Goal: Transaction & Acquisition: Purchase product/service

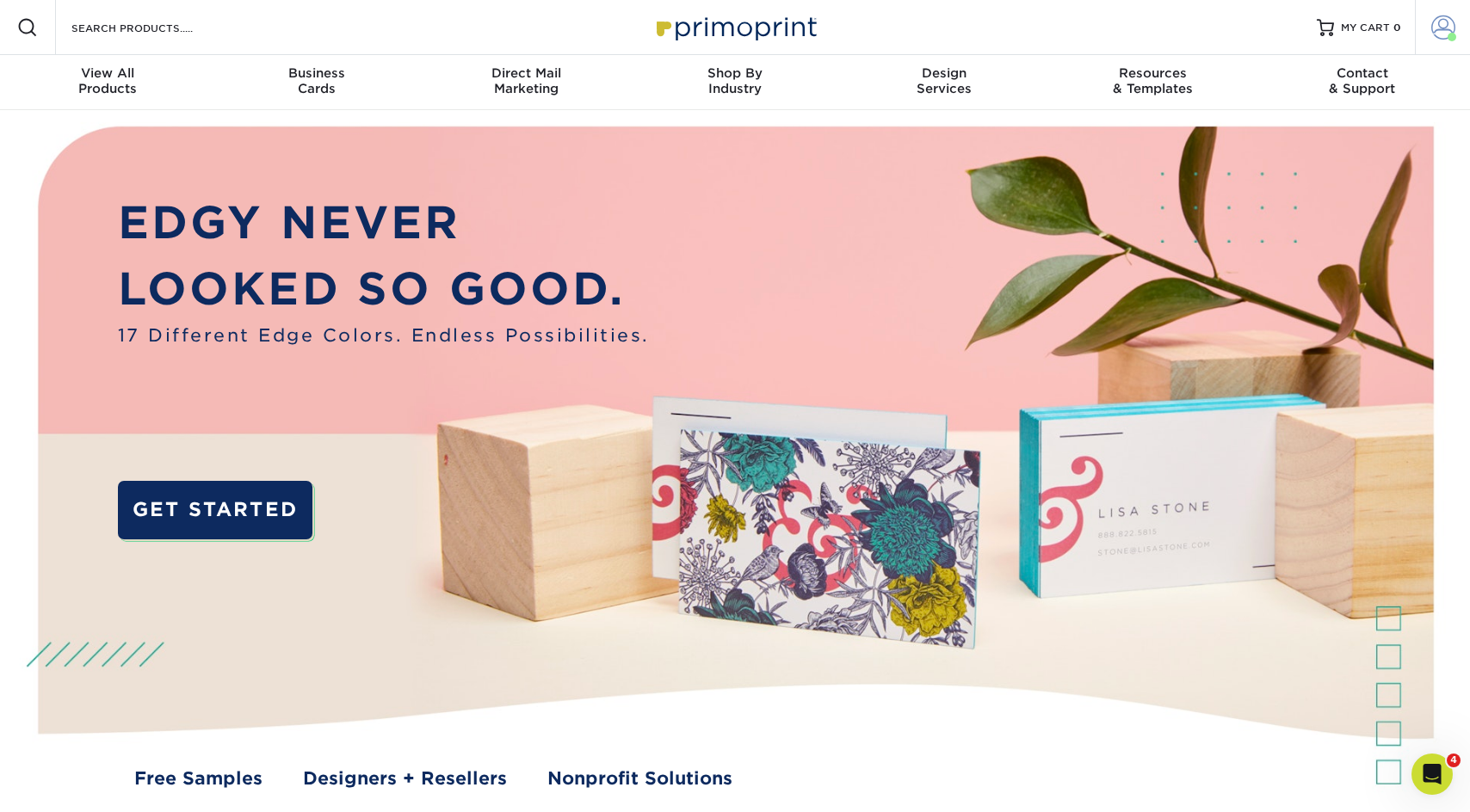
click at [1428, 26] on link "Account" at bounding box center [1442, 27] width 55 height 55
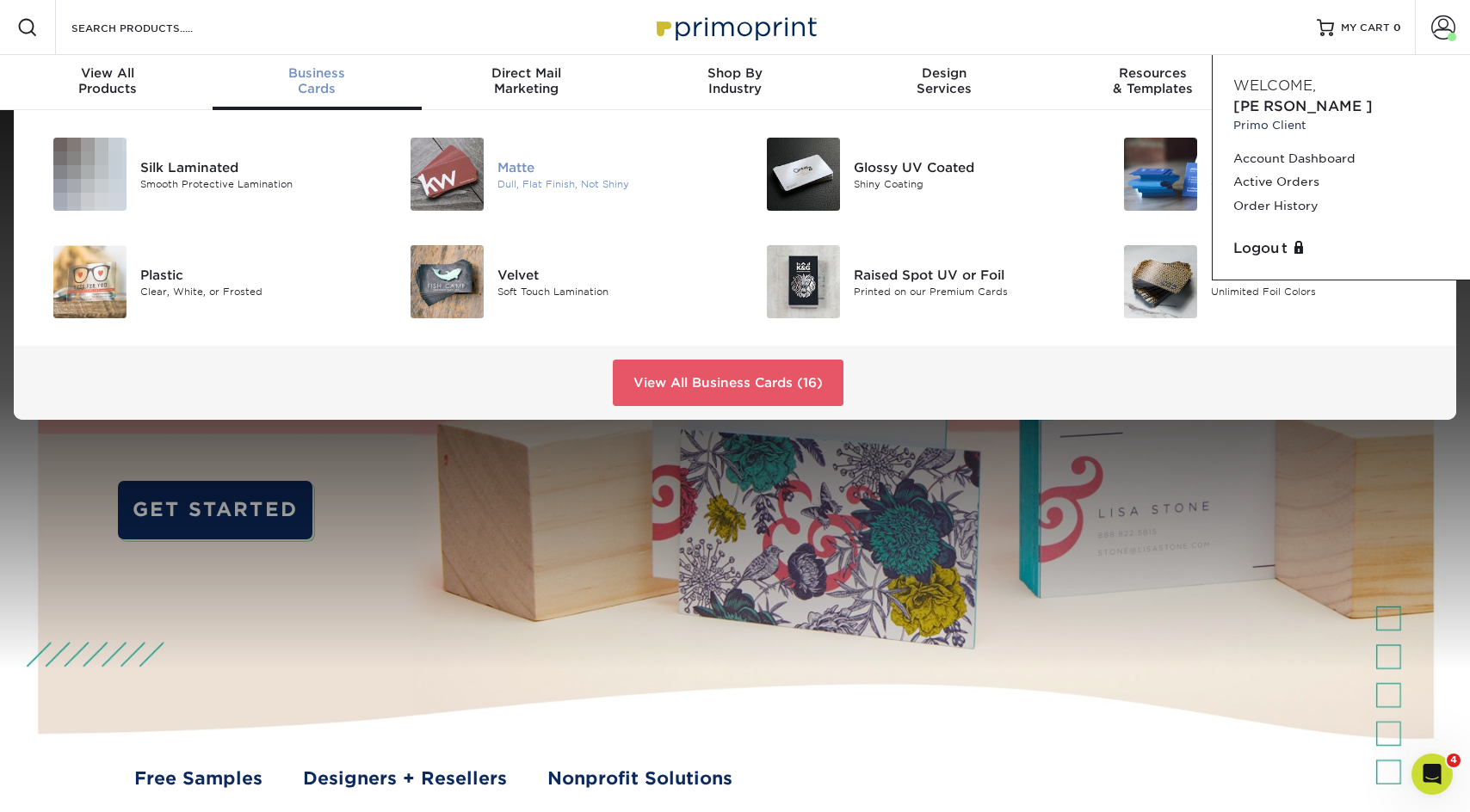
click at [502, 160] on div "Matte" at bounding box center [610, 166] width 225 height 19
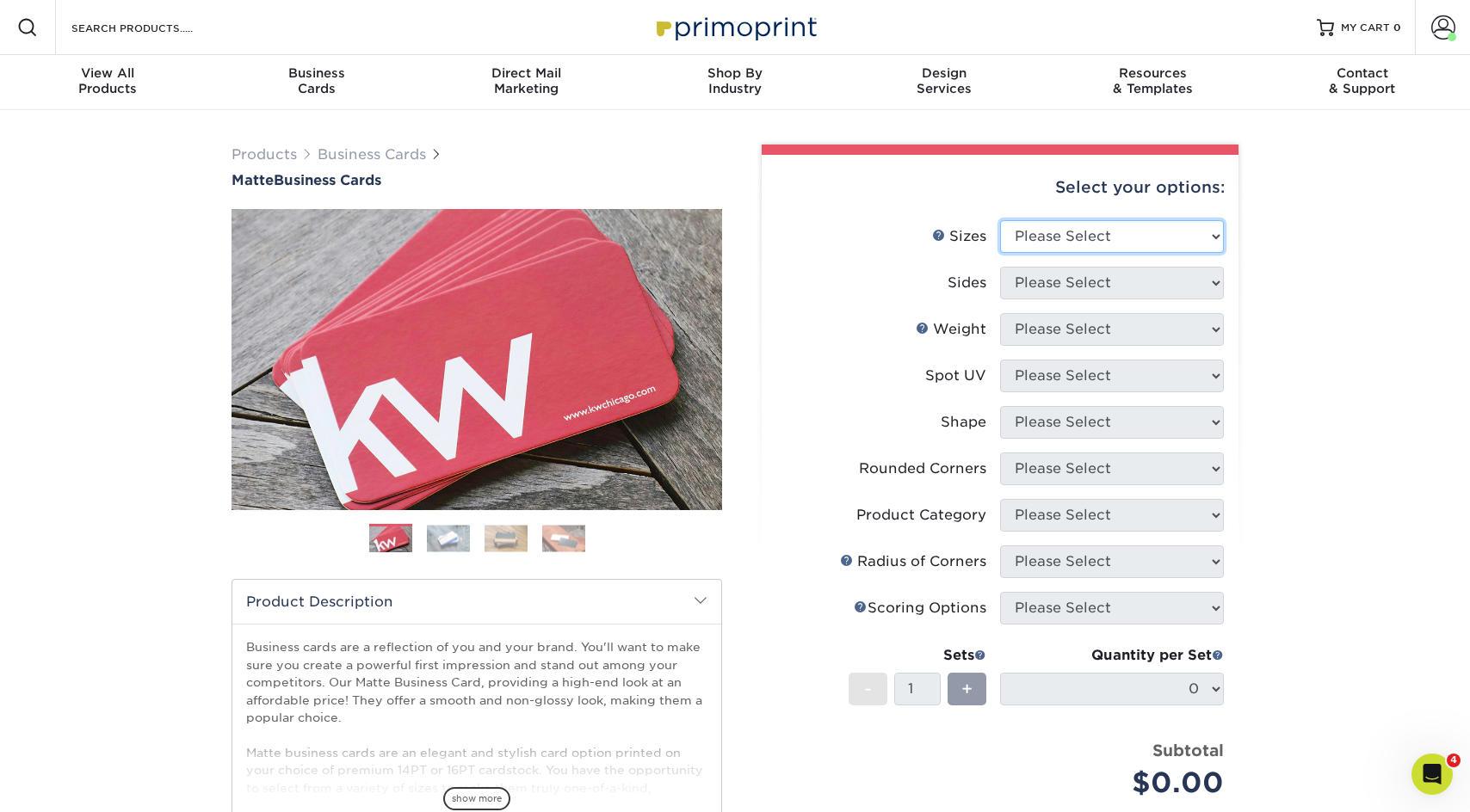
select select "2.00x3.50"
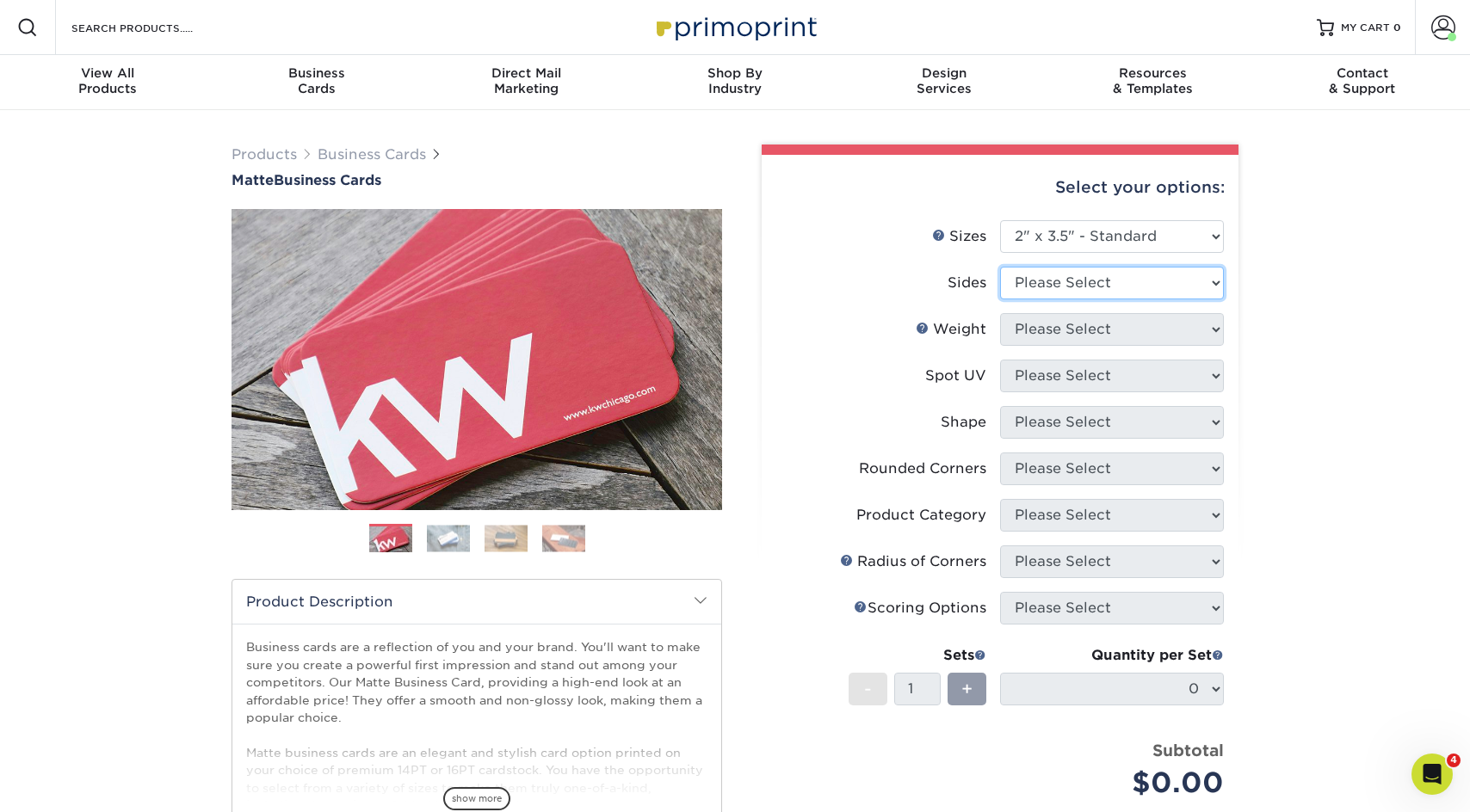
select select "13abbda7-1d64-4f25-8bb2-c179b224825d"
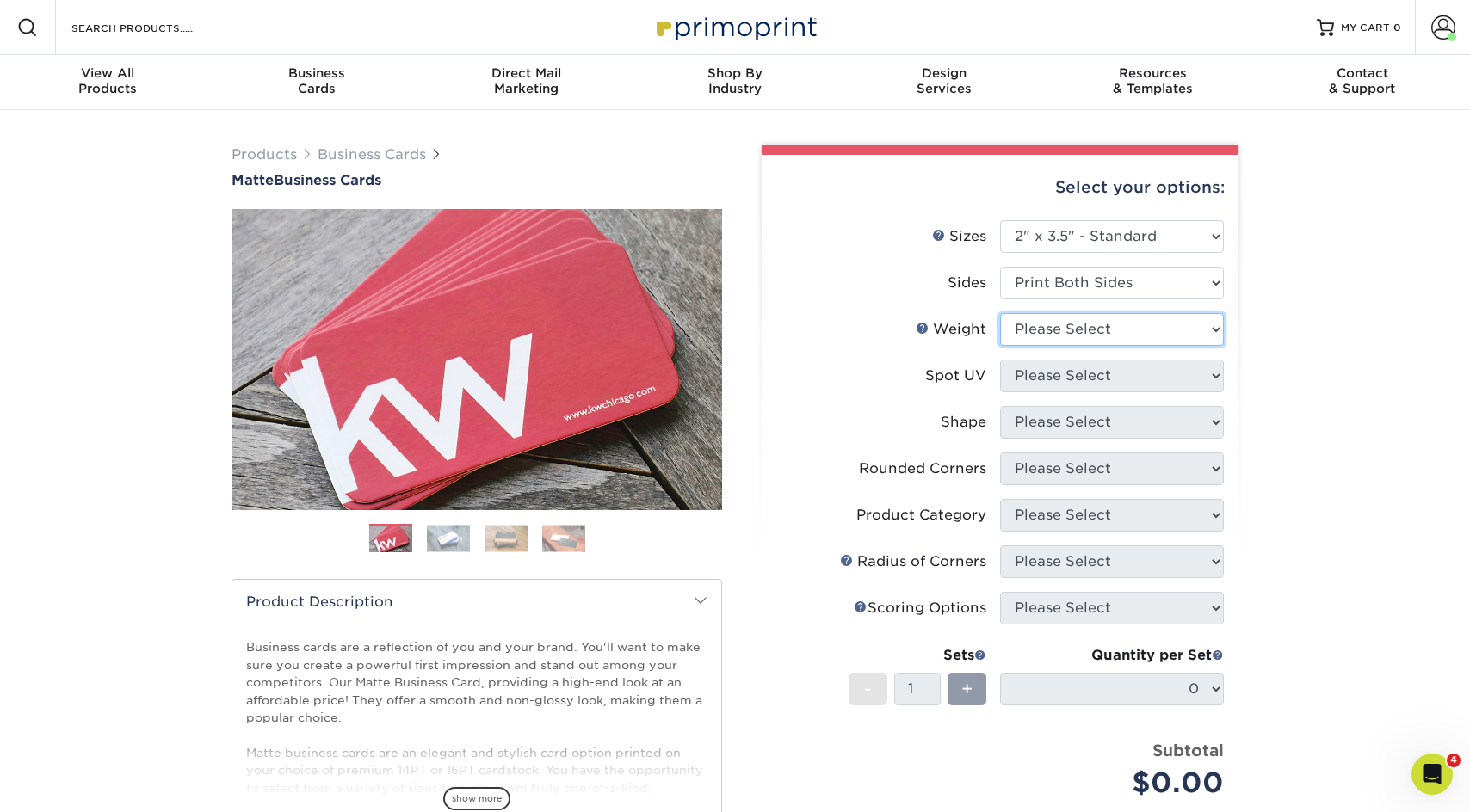
select select "16PT"
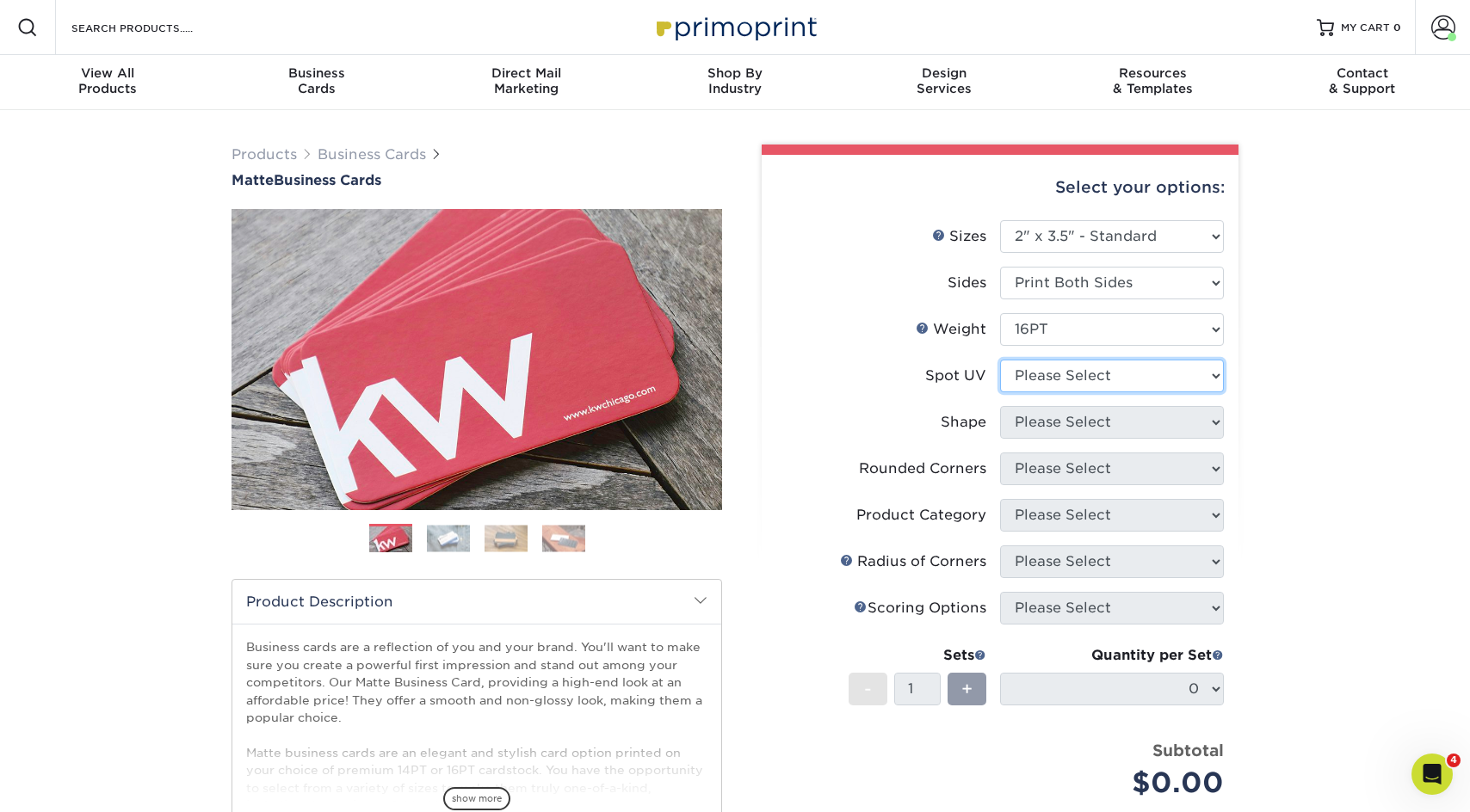
select select "3"
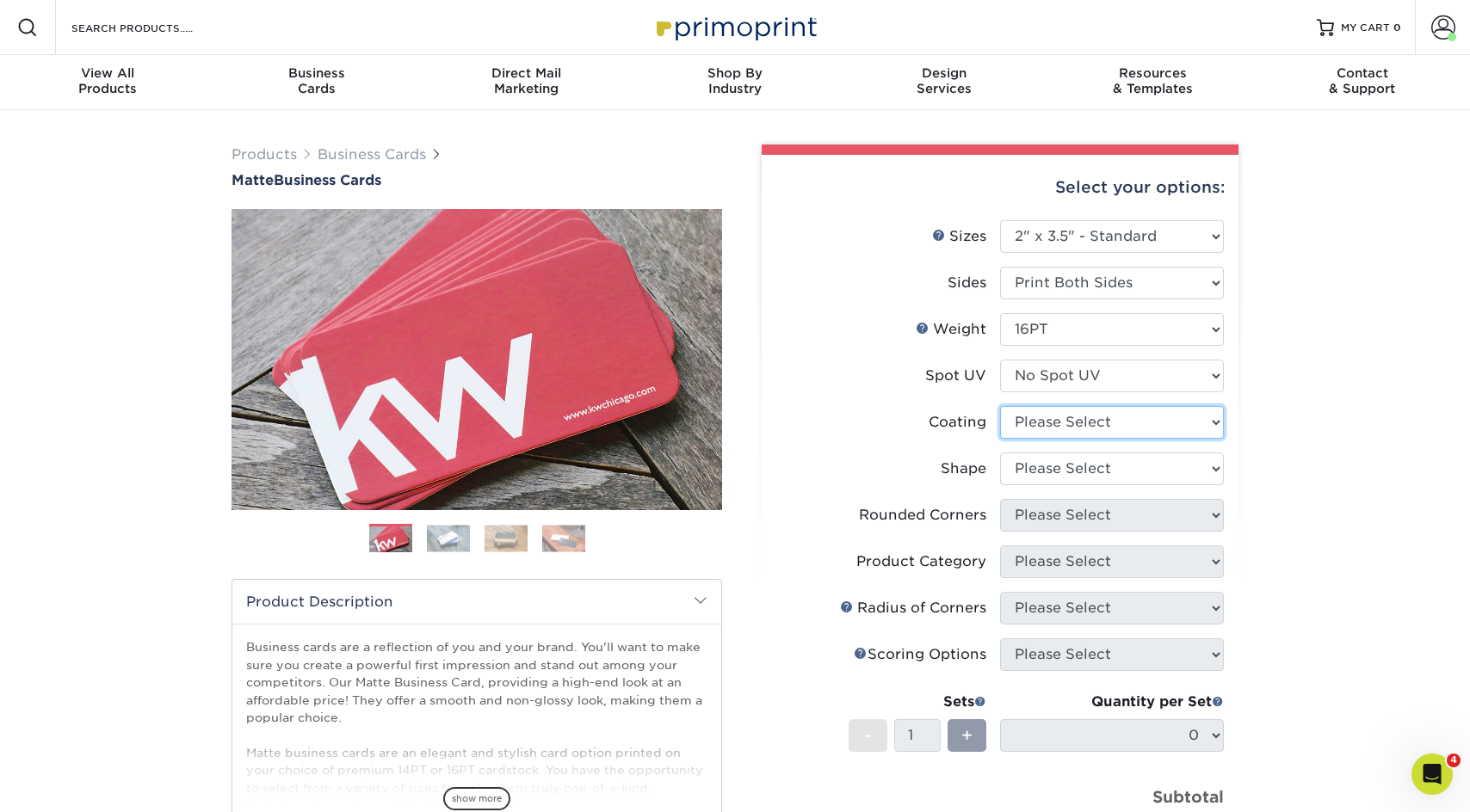
select select "121bb7b5-3b4d-429f-bd8d-bbf80e953313"
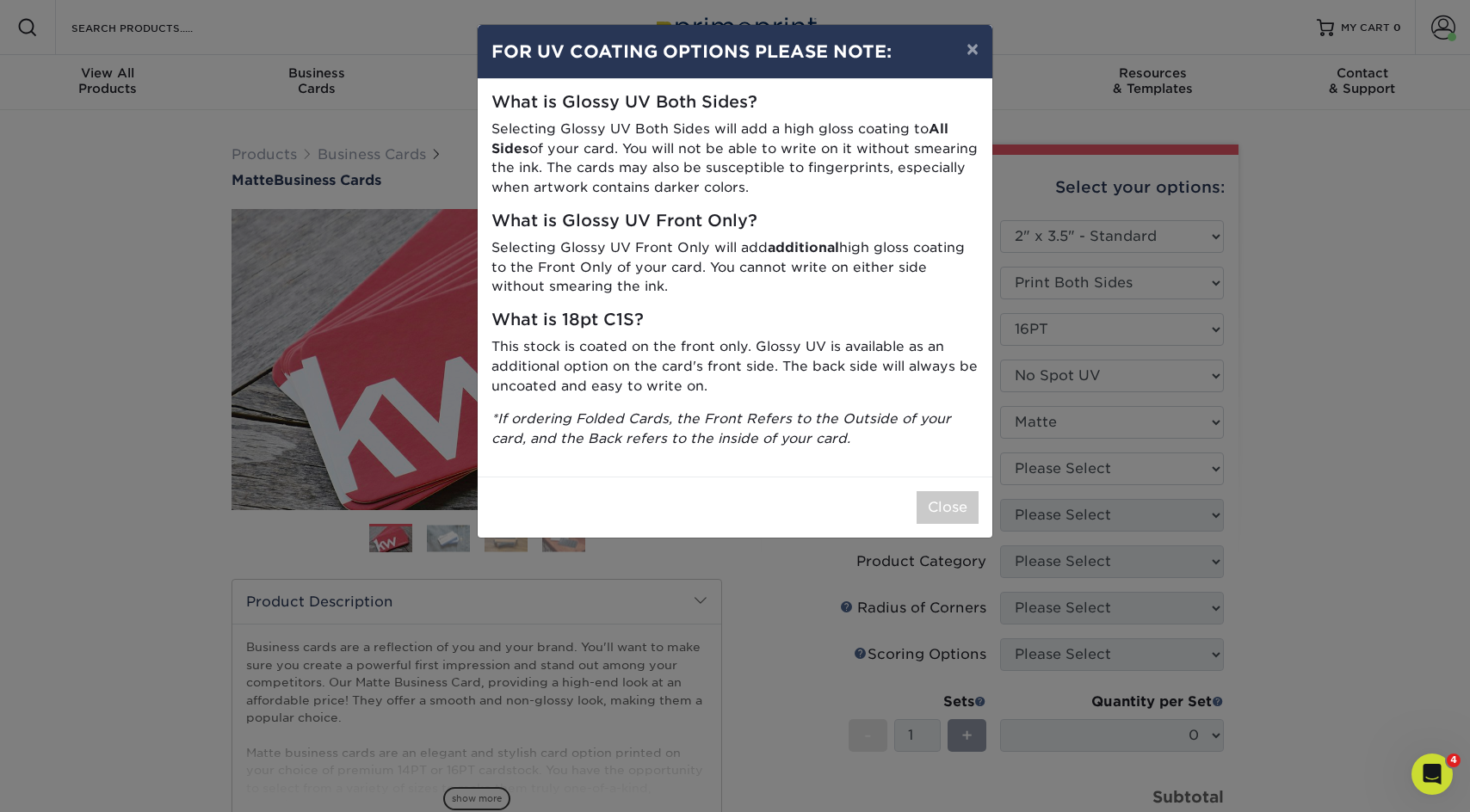
click at [1074, 460] on div "× FOR UV COATING OPTIONS PLEASE NOTE: What is Glossy UV Both Sides? Selecting G…" at bounding box center [735, 406] width 1470 height 812
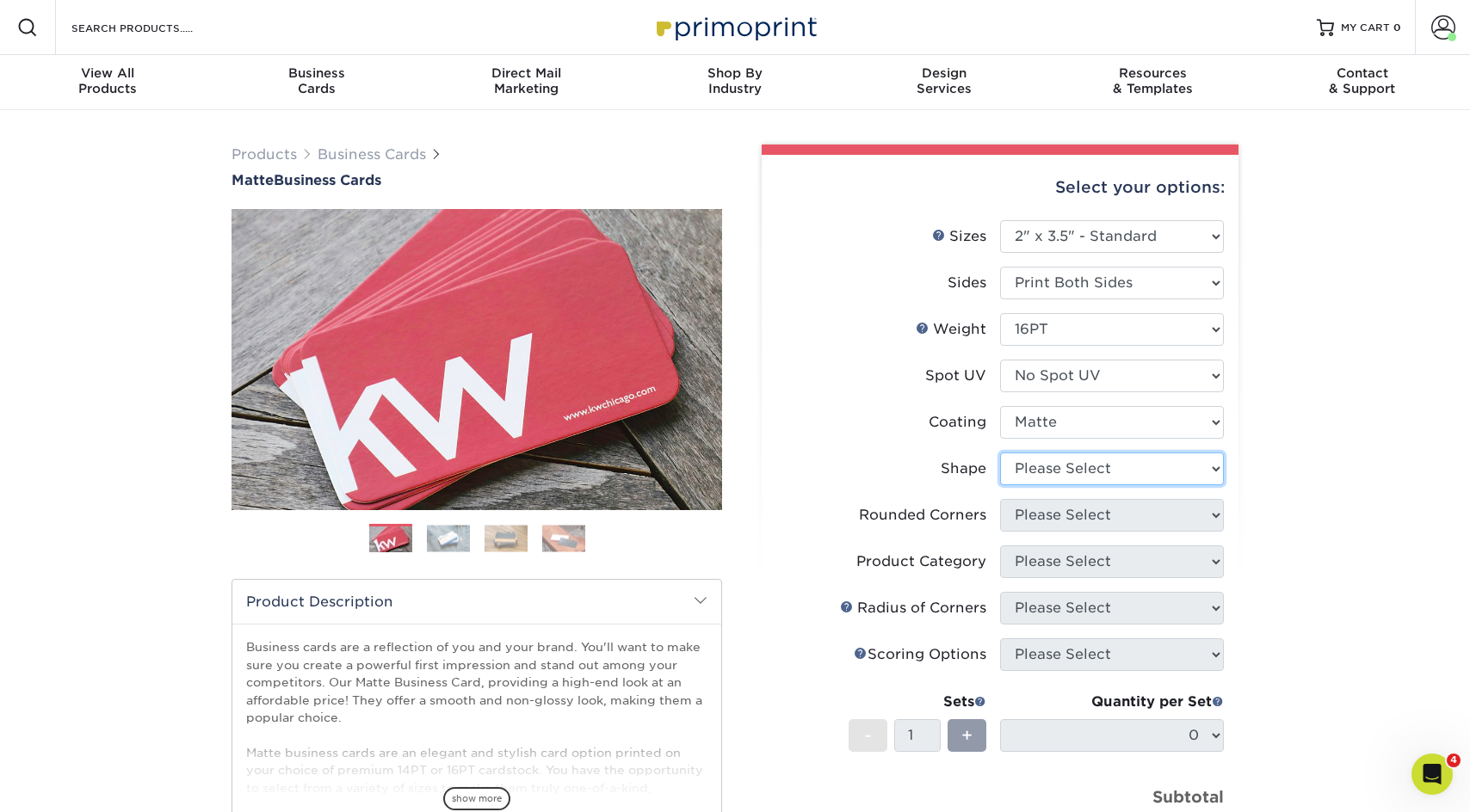
select select "standard"
select select "0"
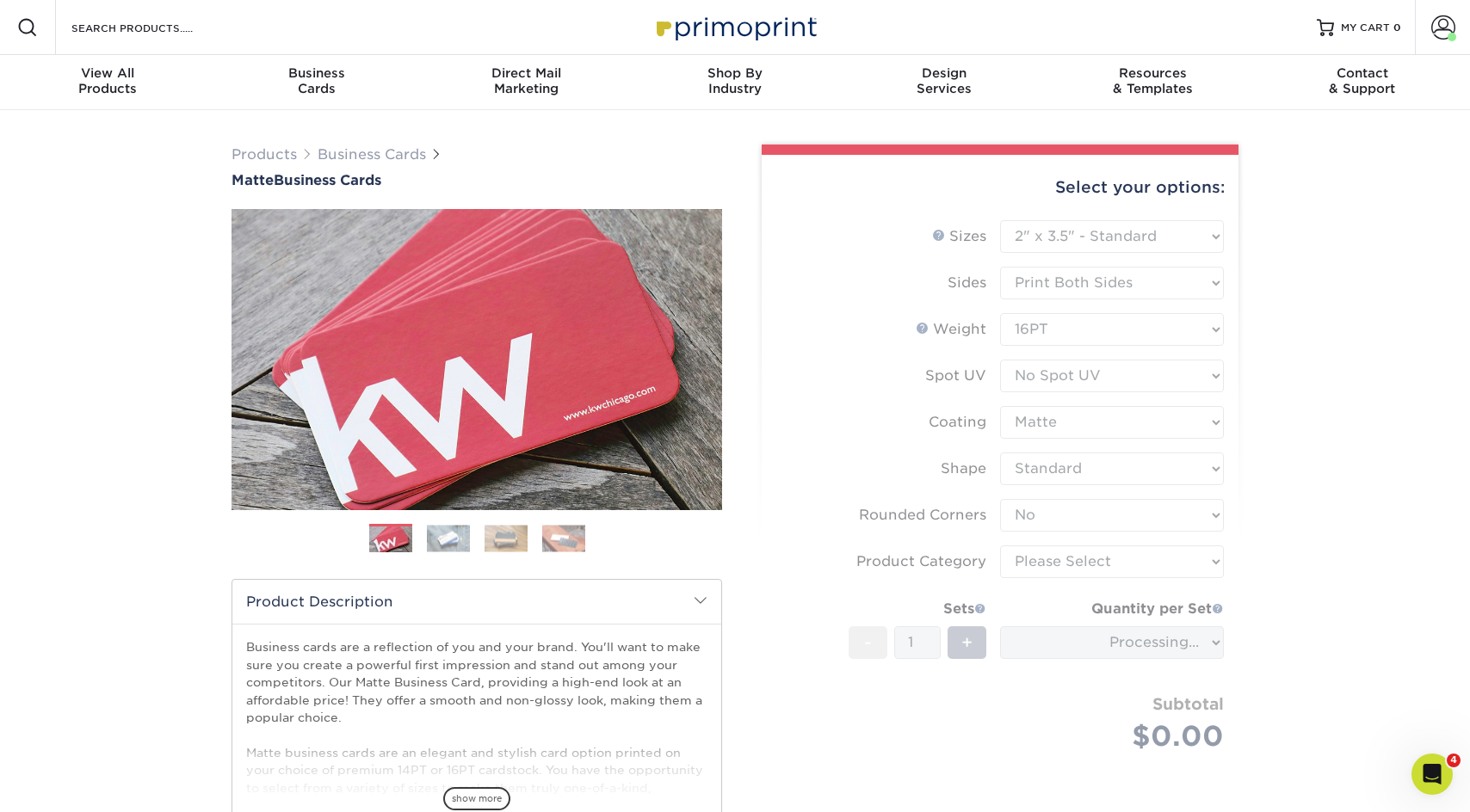
click at [1068, 560] on form "Sizes Help Sizes Please Select 1.5" x 3.5" - Mini 1.75" x 3.5" - Mini 2" x 2" -…" at bounding box center [999, 506] width 449 height 572
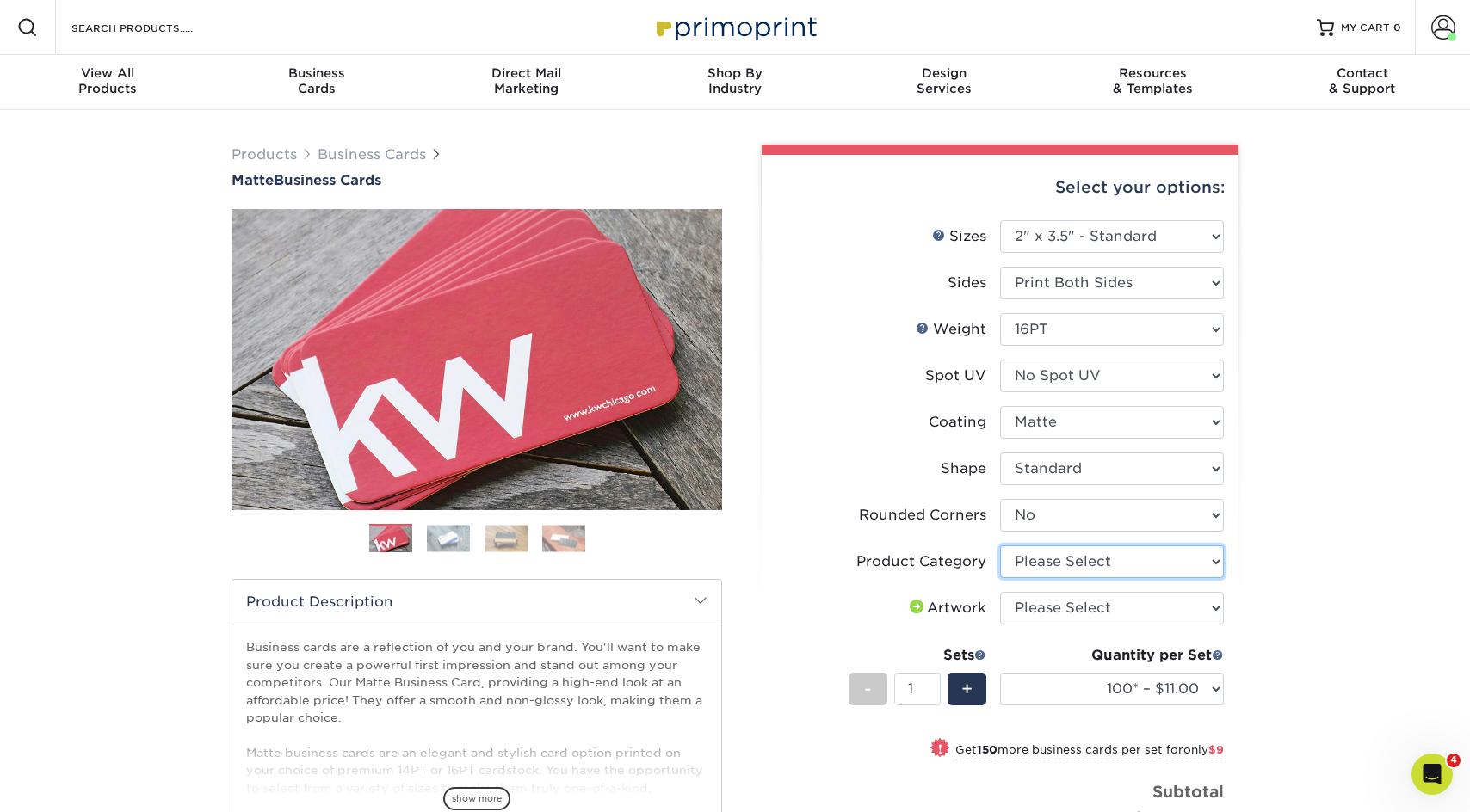
select select "3b5148f1-0588-4f88-a218-97bcfdce65c1"
select select "upload"
select select "500 – $39.00"
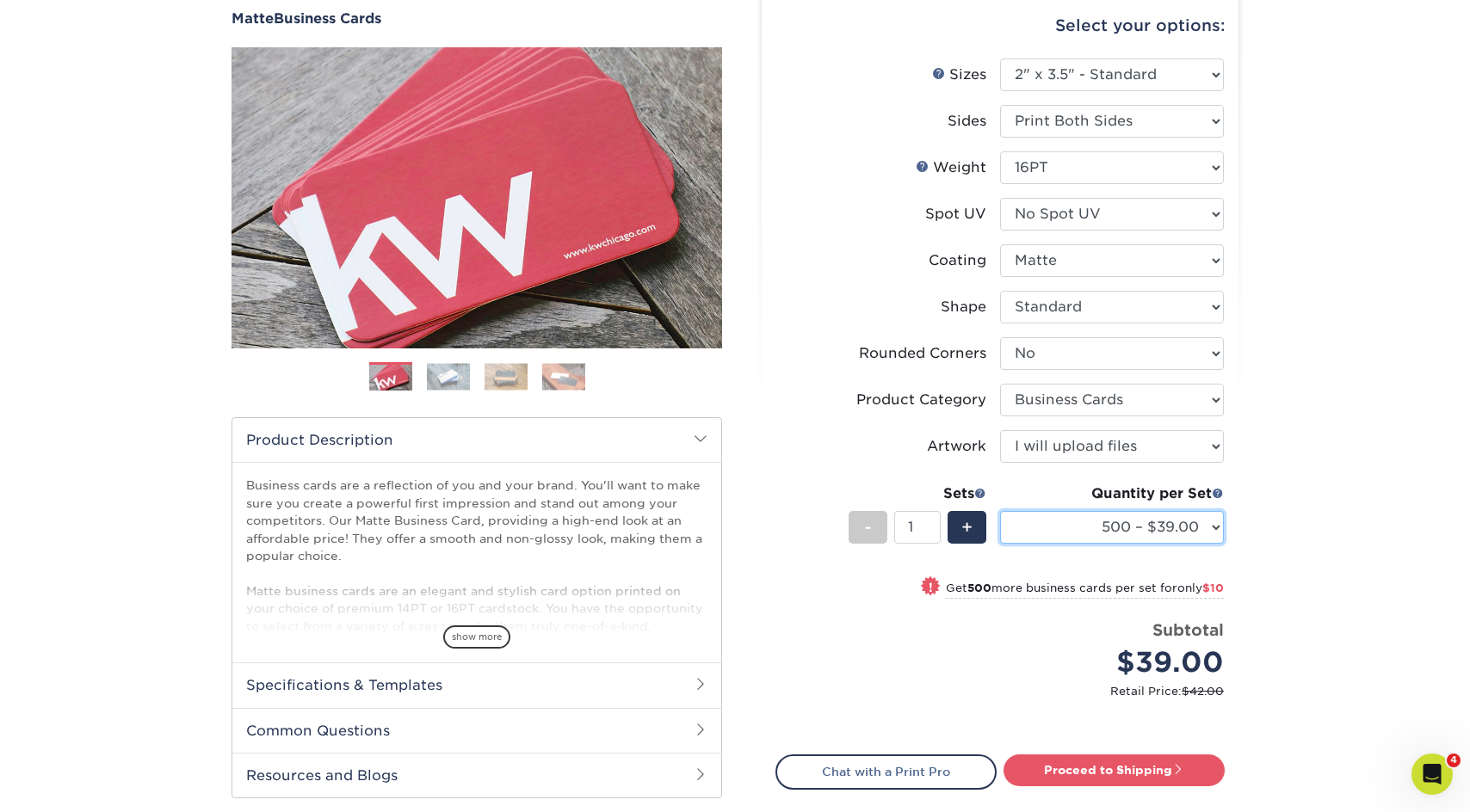
scroll to position [163, 0]
click at [1038, 565] on li "Sets - 1 + Quantity per Set 100* – $11.00 250* – $20.00 500 – $39.00 1000 – $49…" at bounding box center [999, 526] width 447 height 100
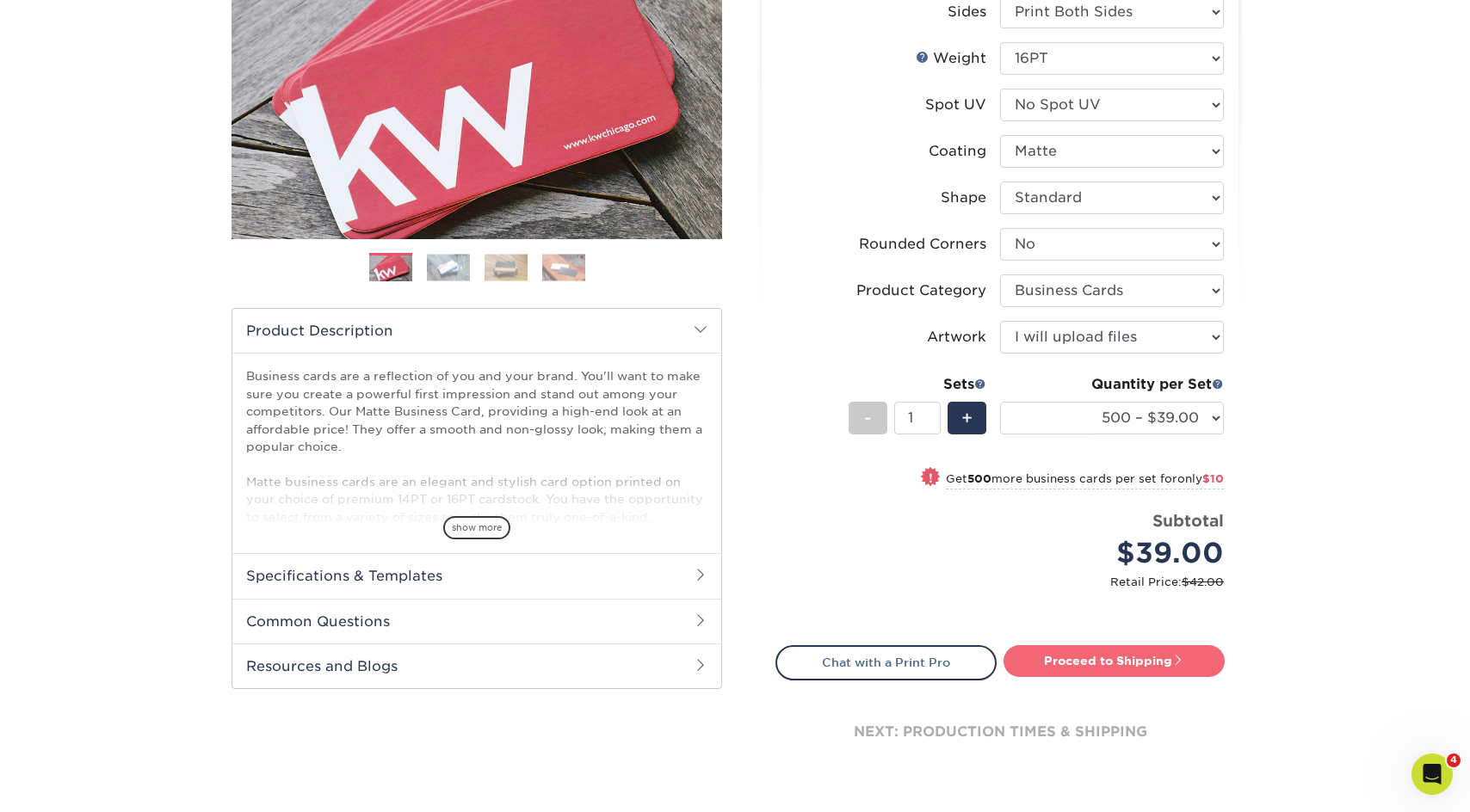
click at [1091, 667] on link "Proceed to Shipping" at bounding box center [1114, 660] width 221 height 31
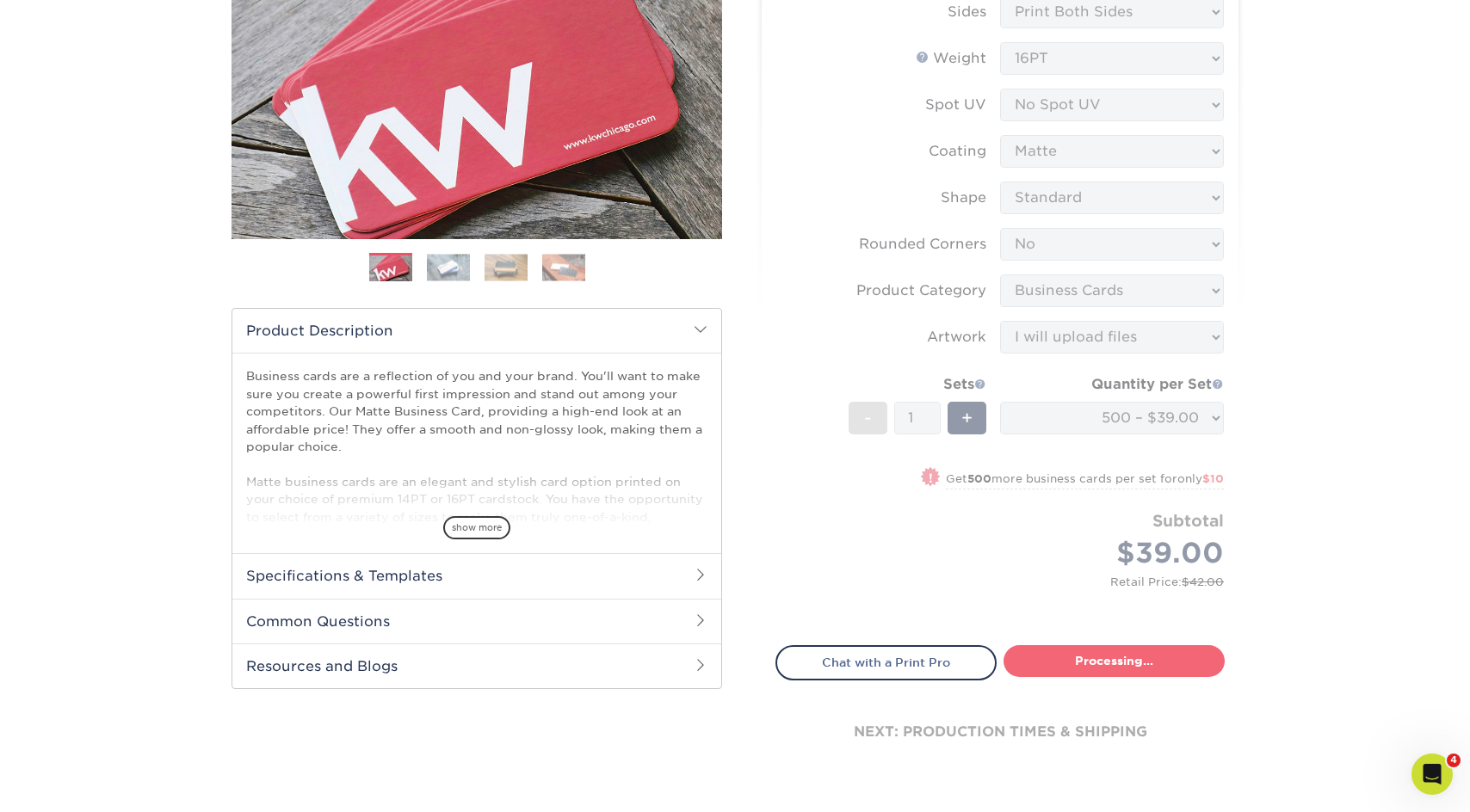
type input "Set 1"
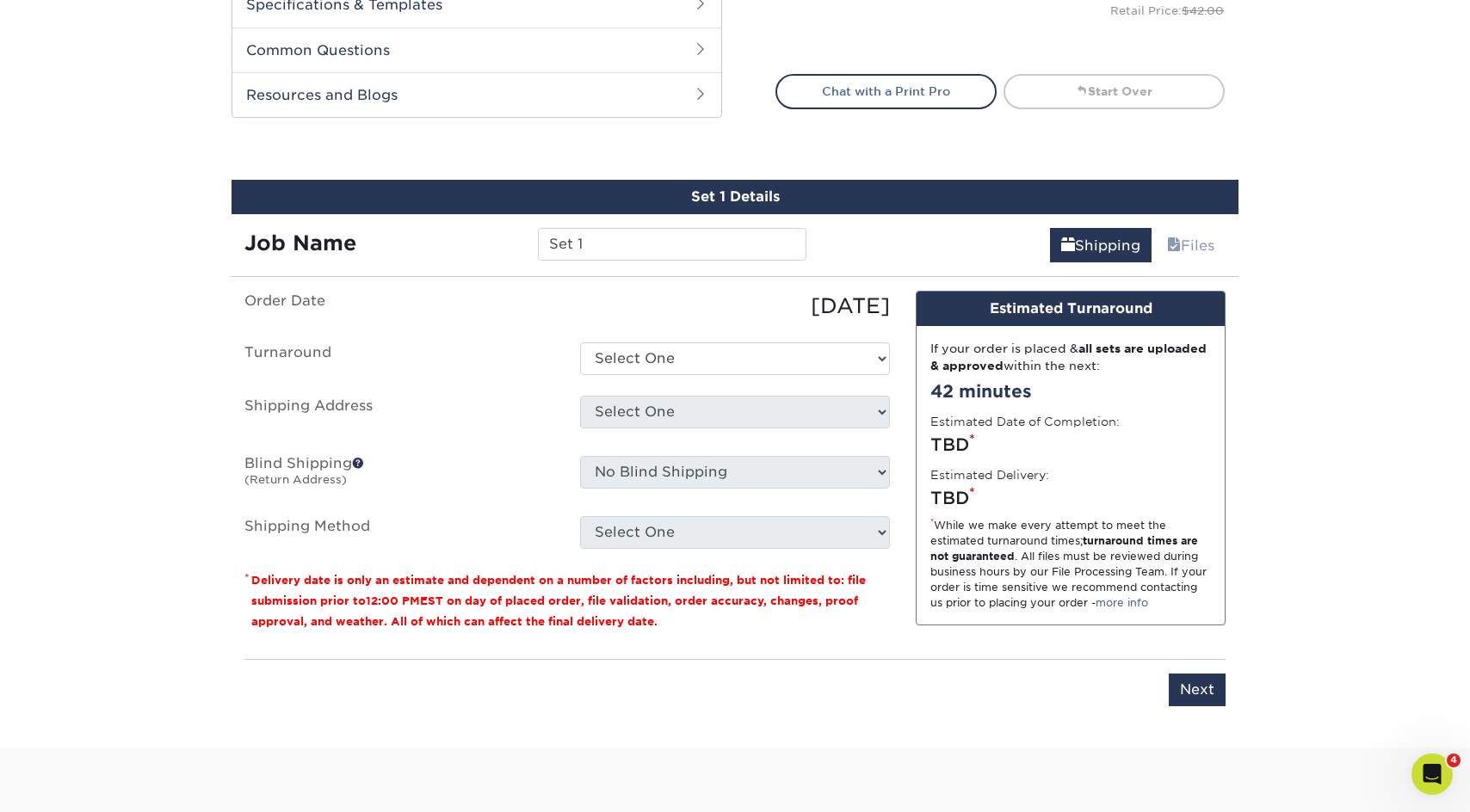
scroll to position [962, 0]
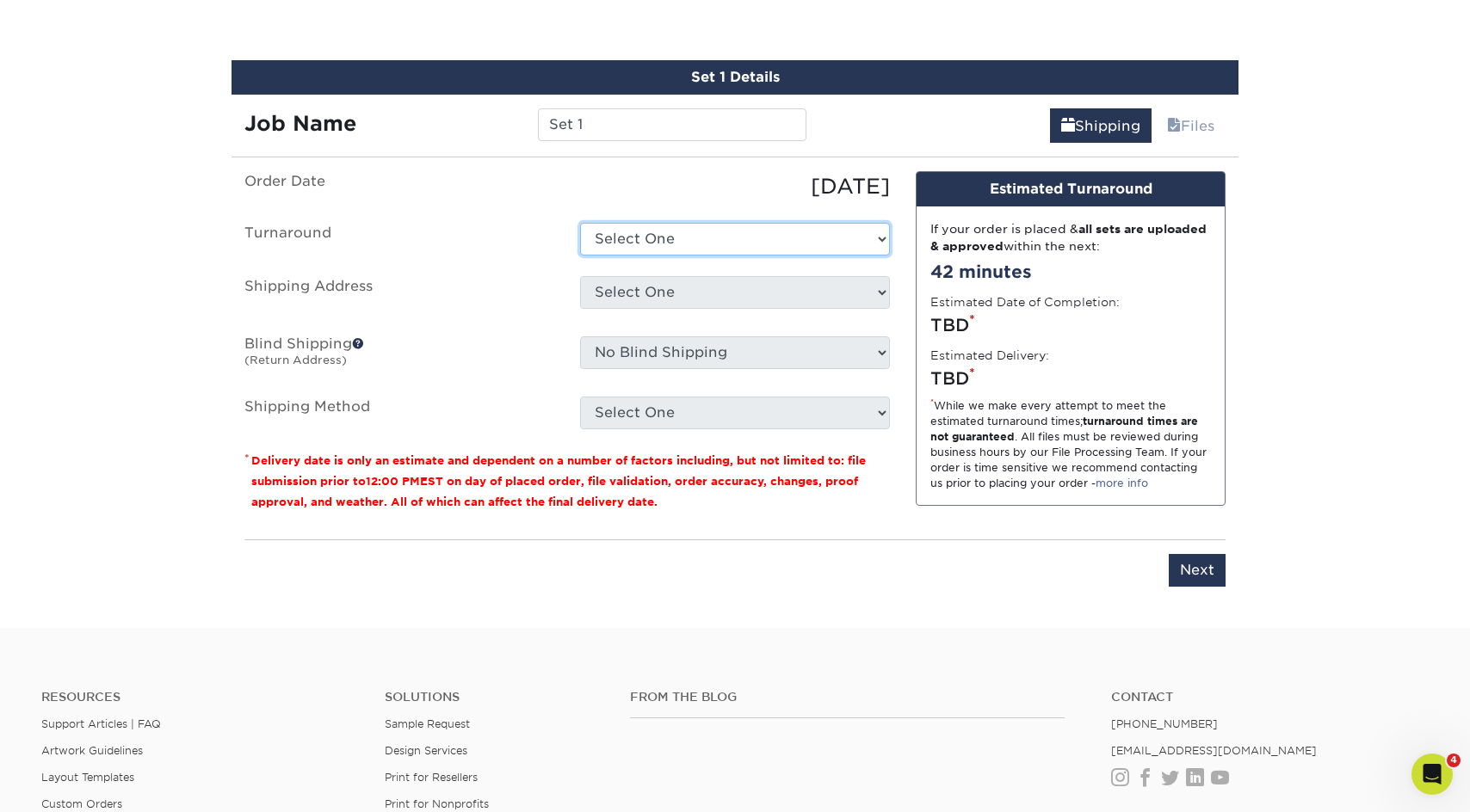
select select "b78ebb40-f3d8-446a-8df3-6de10c612245"
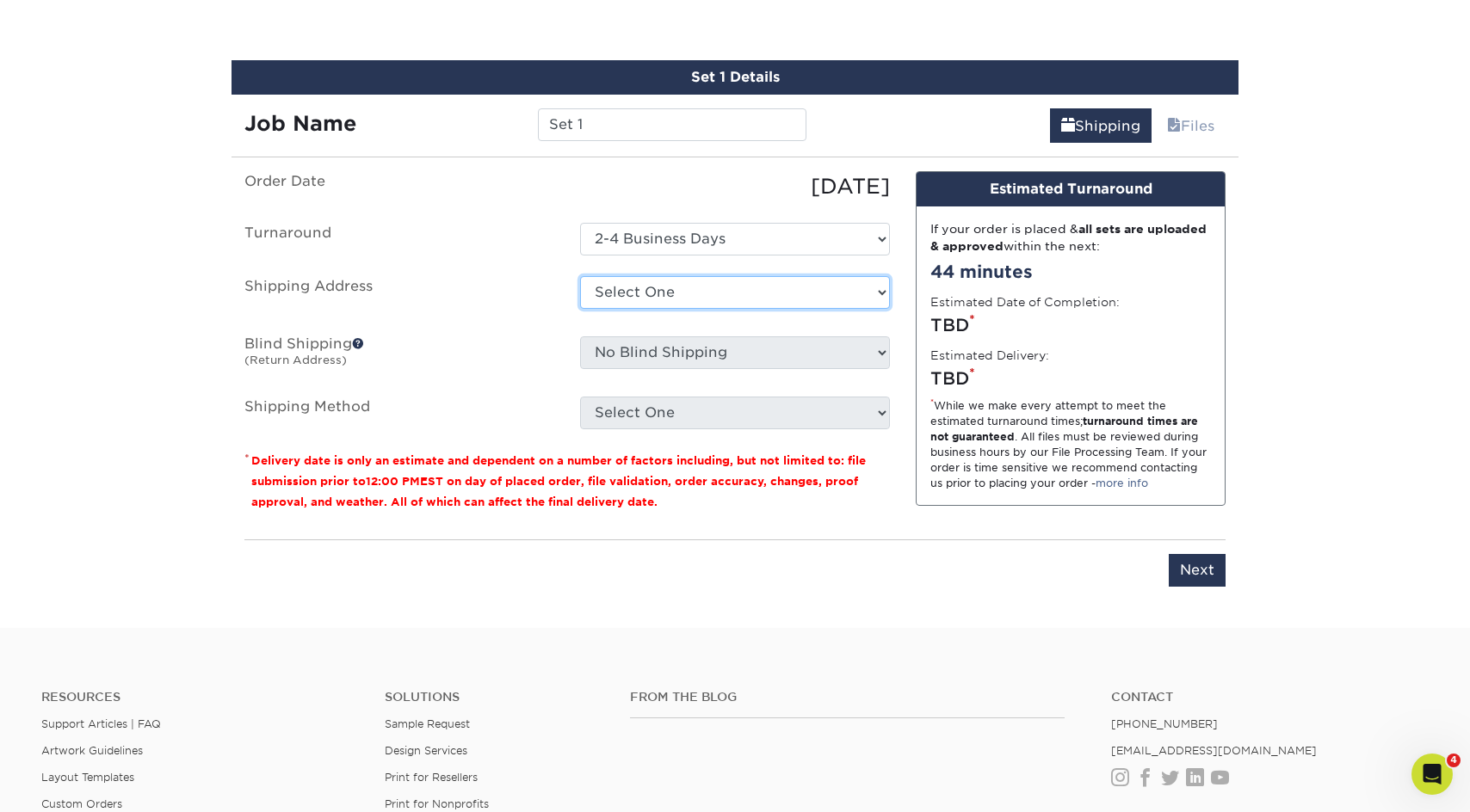
select select "217837"
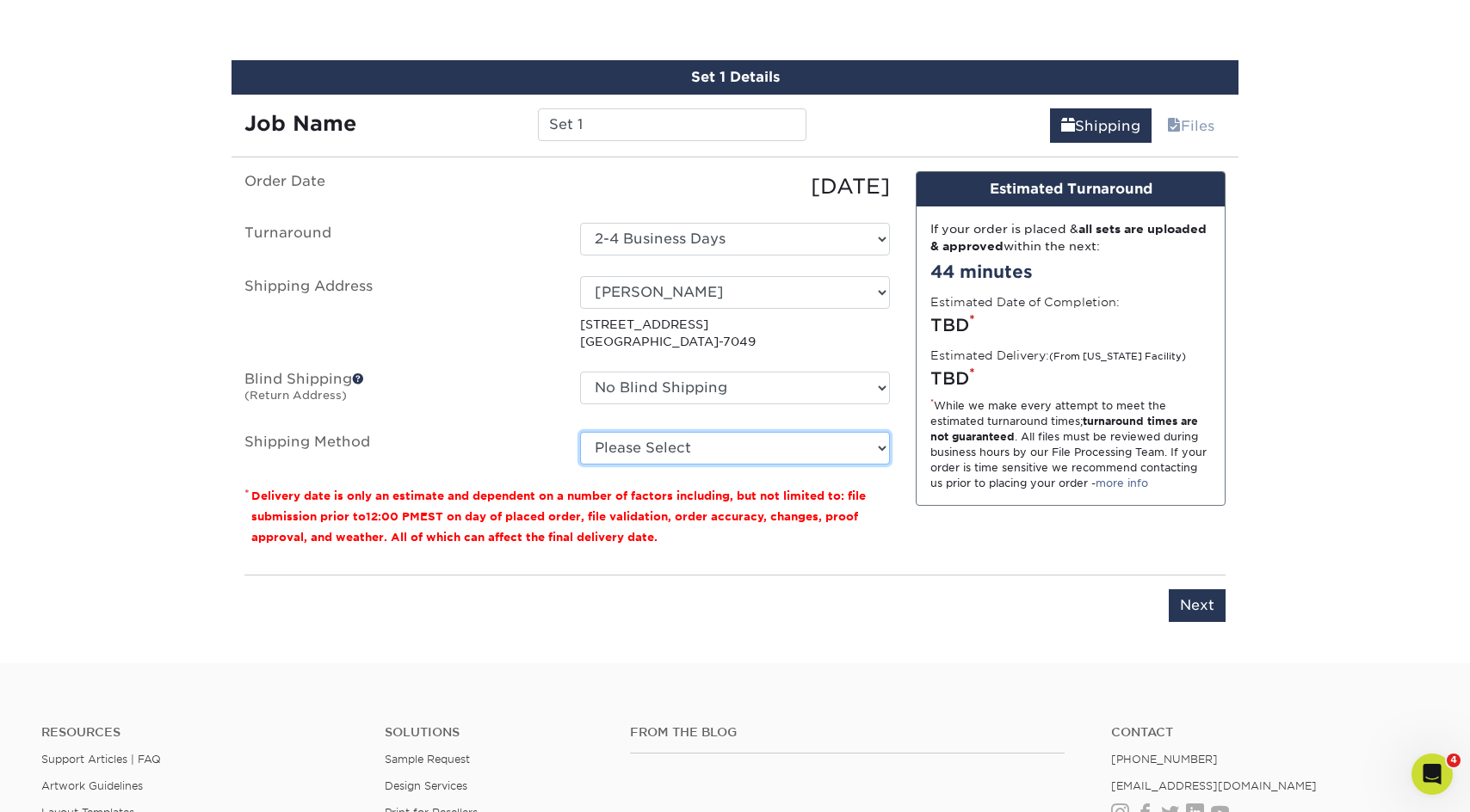
select select "03"
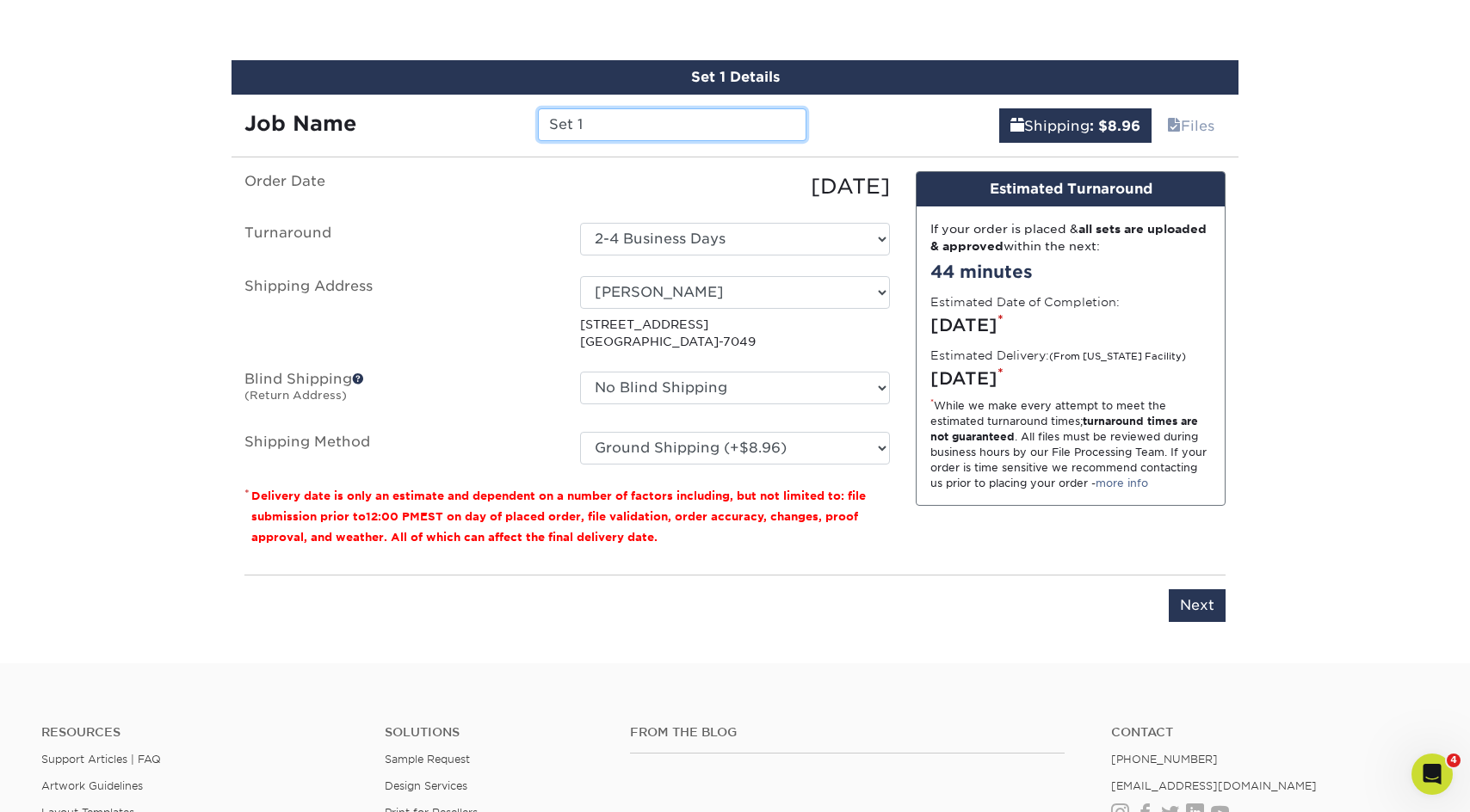
click at [606, 128] on input "Set 1" at bounding box center [671, 125] width 267 height 33
drag, startPoint x: 588, startPoint y: 119, endPoint x: 504, endPoint y: 118, distance: 84.0
click at [504, 118] on div "Job Name Set 1" at bounding box center [525, 125] width 588 height 33
type input "[PERSON_NAME] Business Cards"
click at [1196, 604] on input "Next" at bounding box center [1197, 606] width 57 height 33
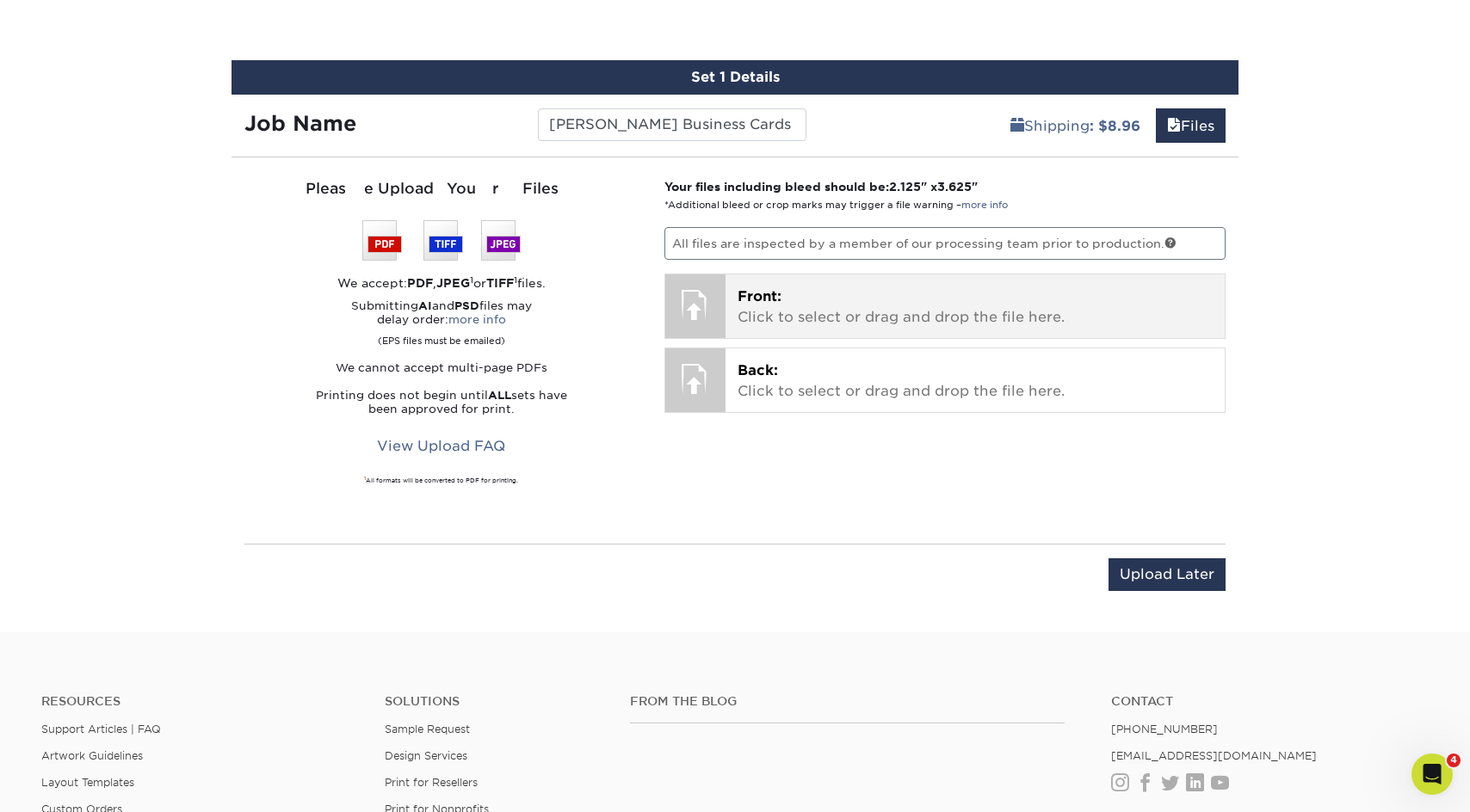
click at [833, 311] on p "Front: Click to select or drag and drop the file here." at bounding box center [975, 307] width 476 height 42
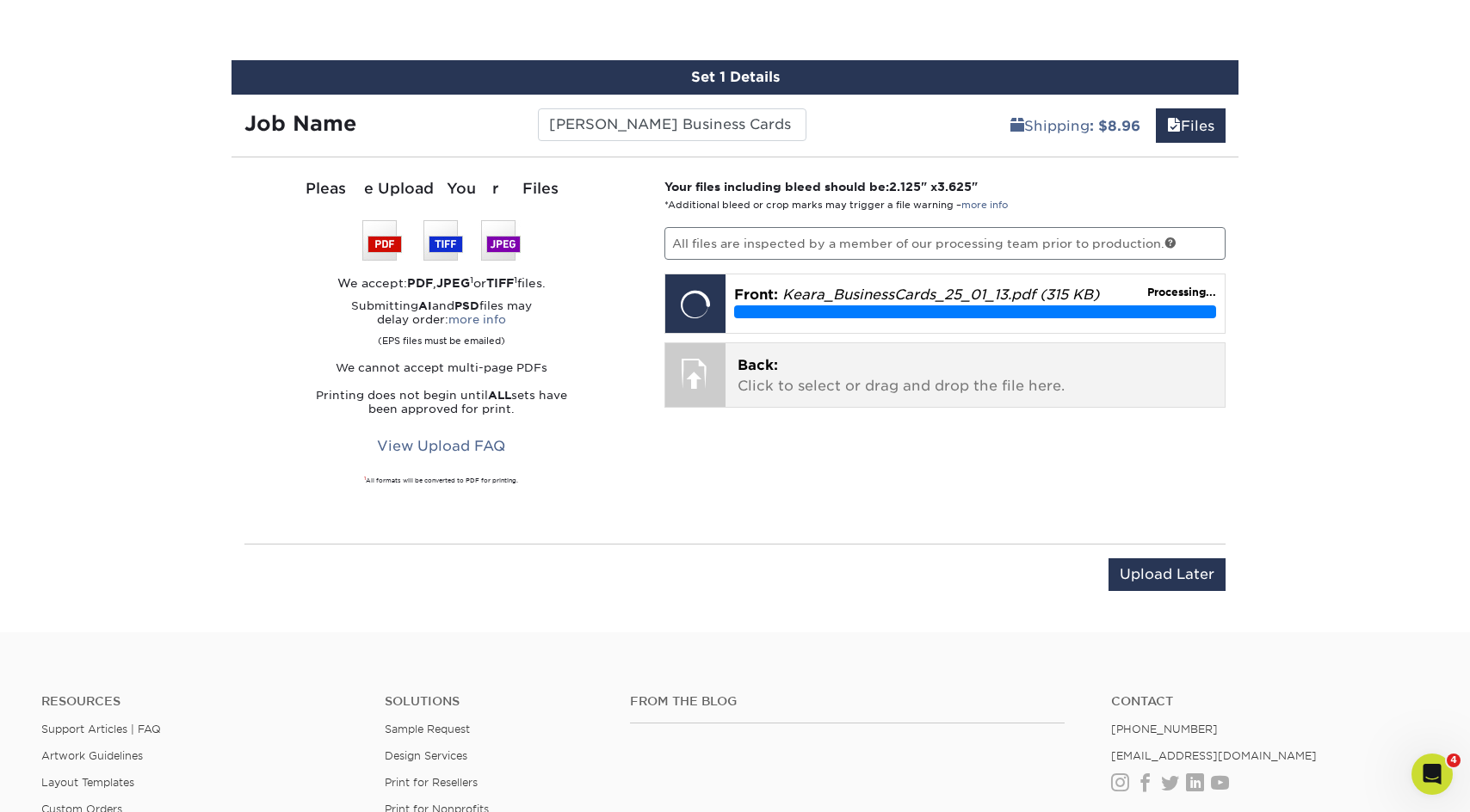
click at [906, 376] on p "Back: Click to select or drag and drop the file here." at bounding box center [975, 376] width 476 height 42
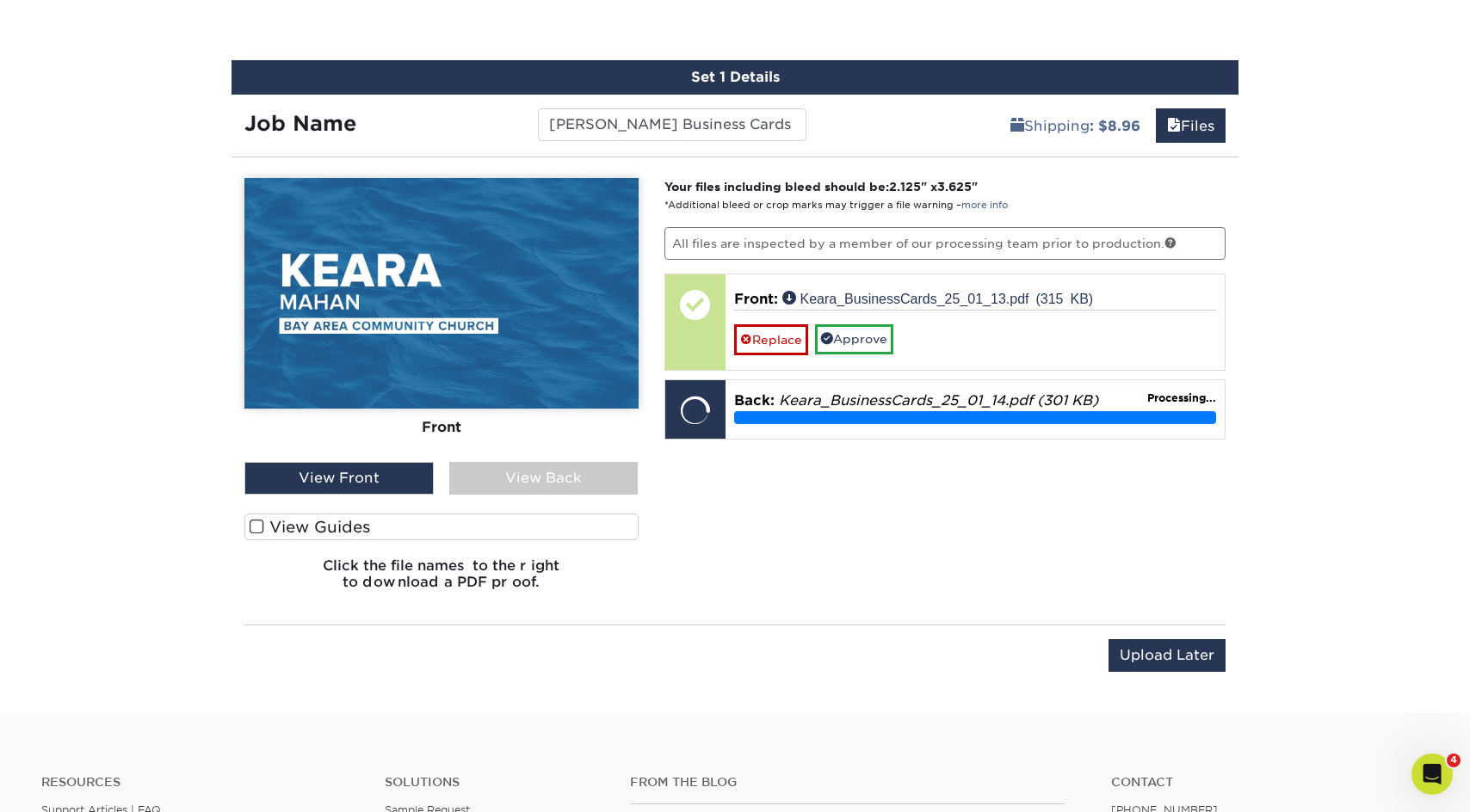
click at [510, 472] on div "View Back" at bounding box center [544, 479] width 190 height 33
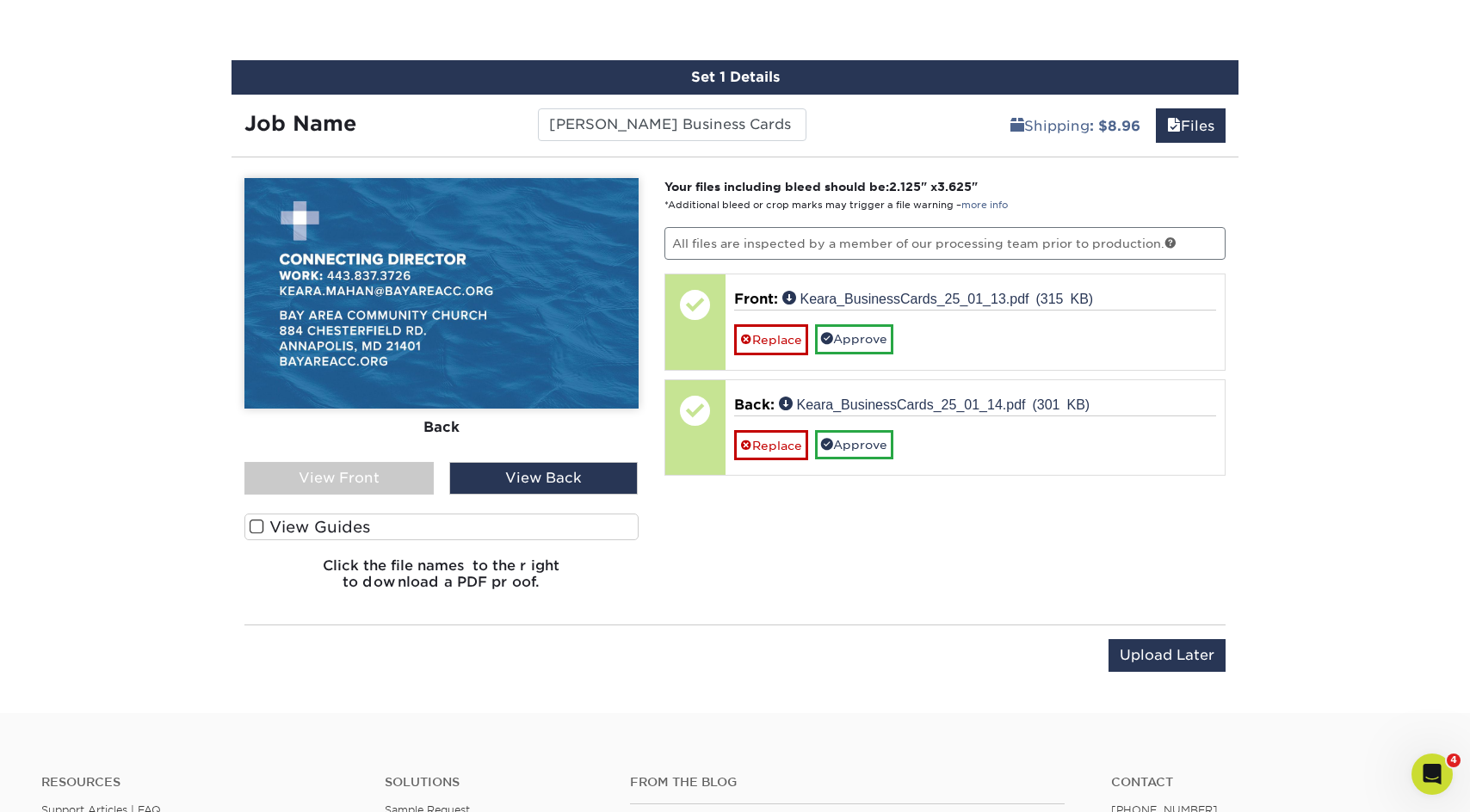
click at [377, 480] on div "View Front" at bounding box center [340, 479] width 190 height 33
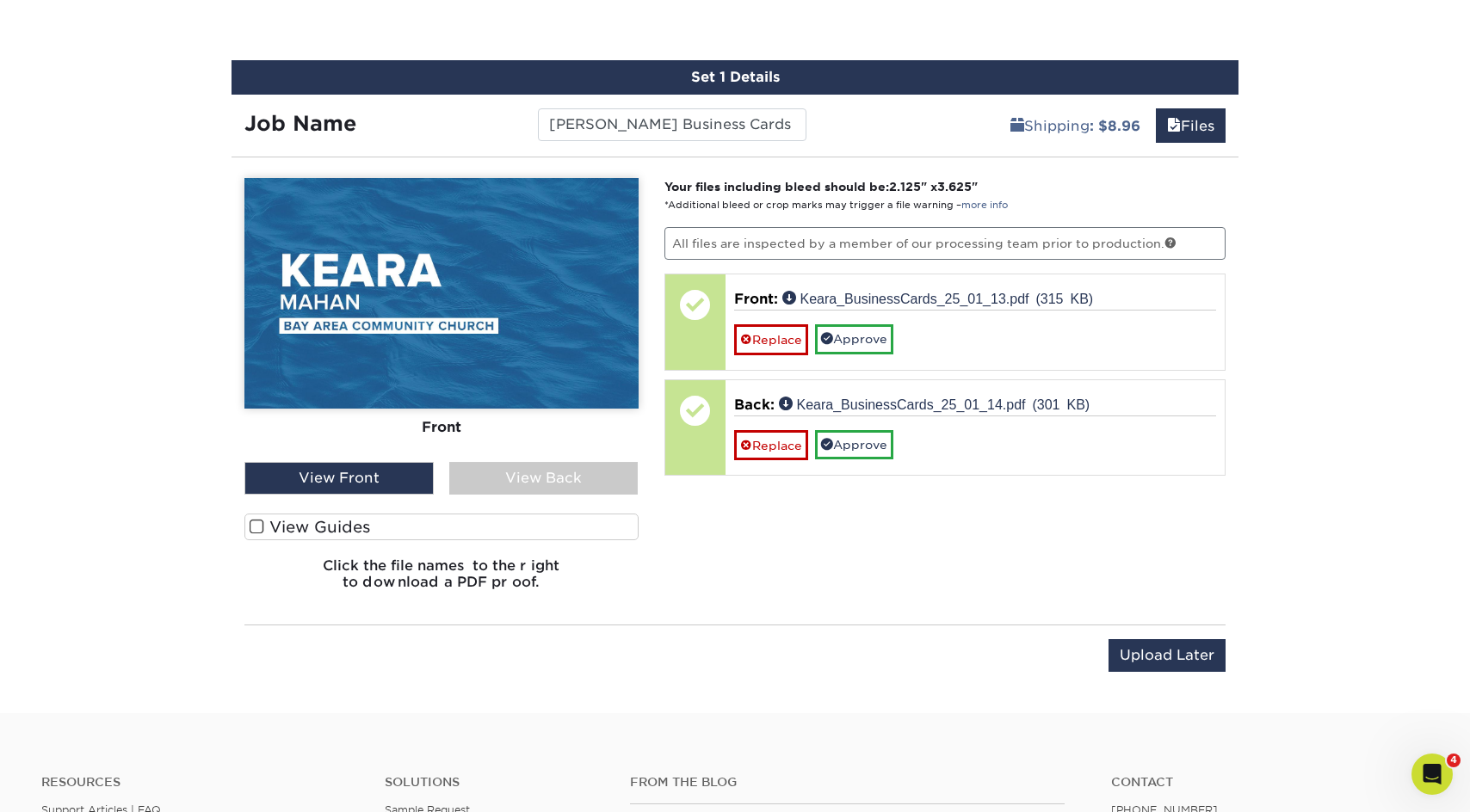
drag, startPoint x: 517, startPoint y: 475, endPoint x: 443, endPoint y: 479, distance: 74.1
click at [517, 475] on div "View Back" at bounding box center [544, 479] width 190 height 33
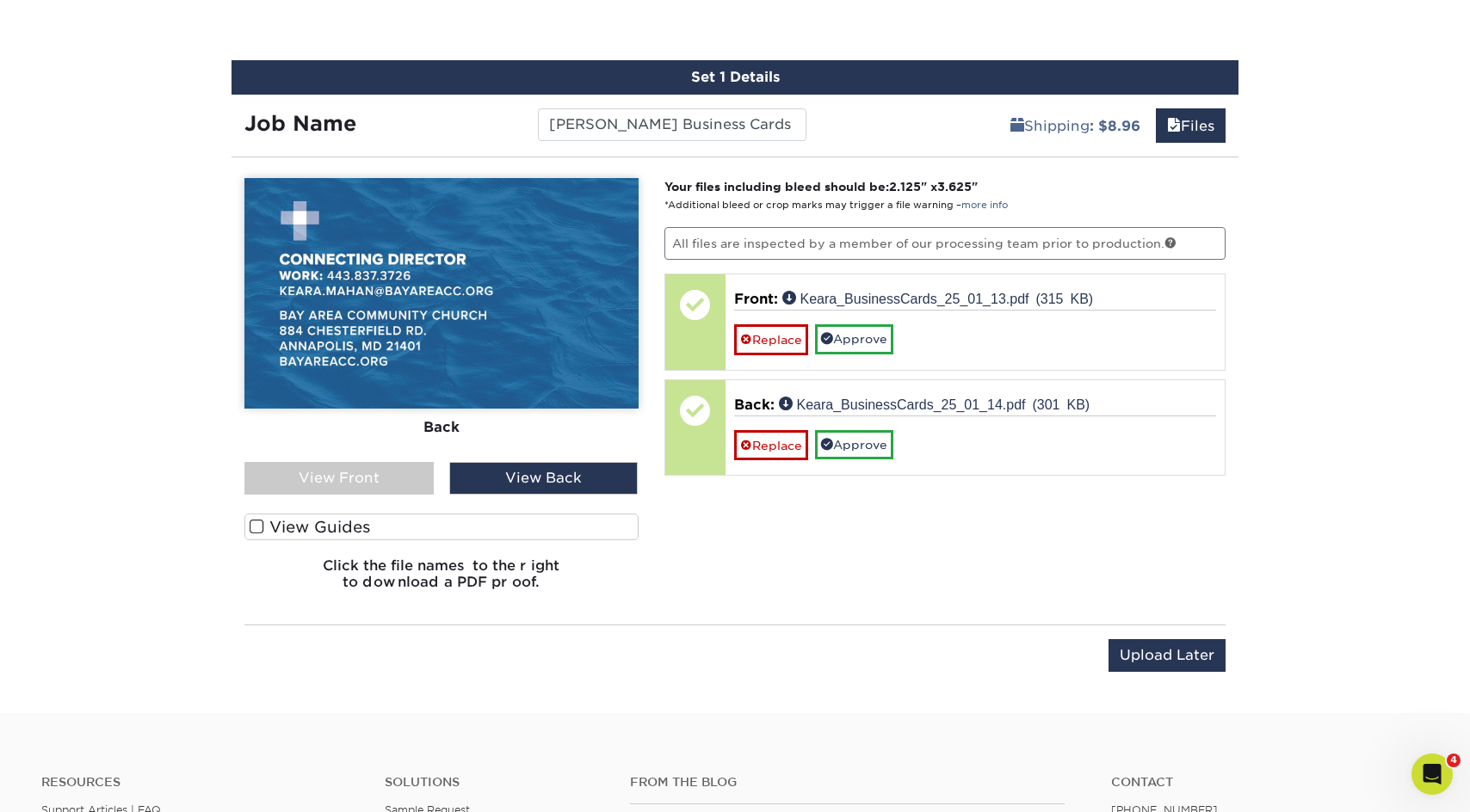
click at [369, 477] on div "View Front" at bounding box center [340, 479] width 190 height 33
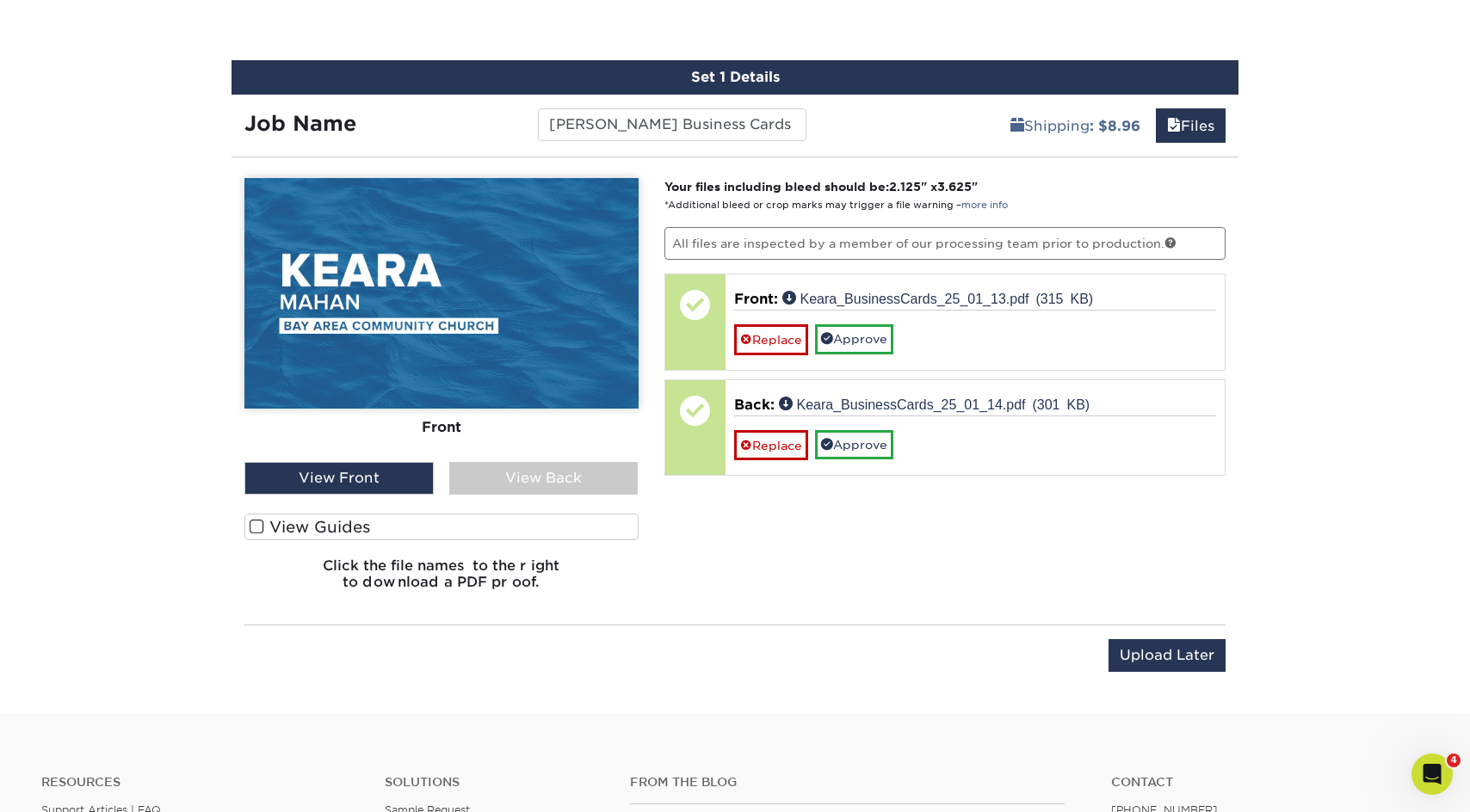
click at [876, 336] on link "Approve" at bounding box center [854, 339] width 79 height 29
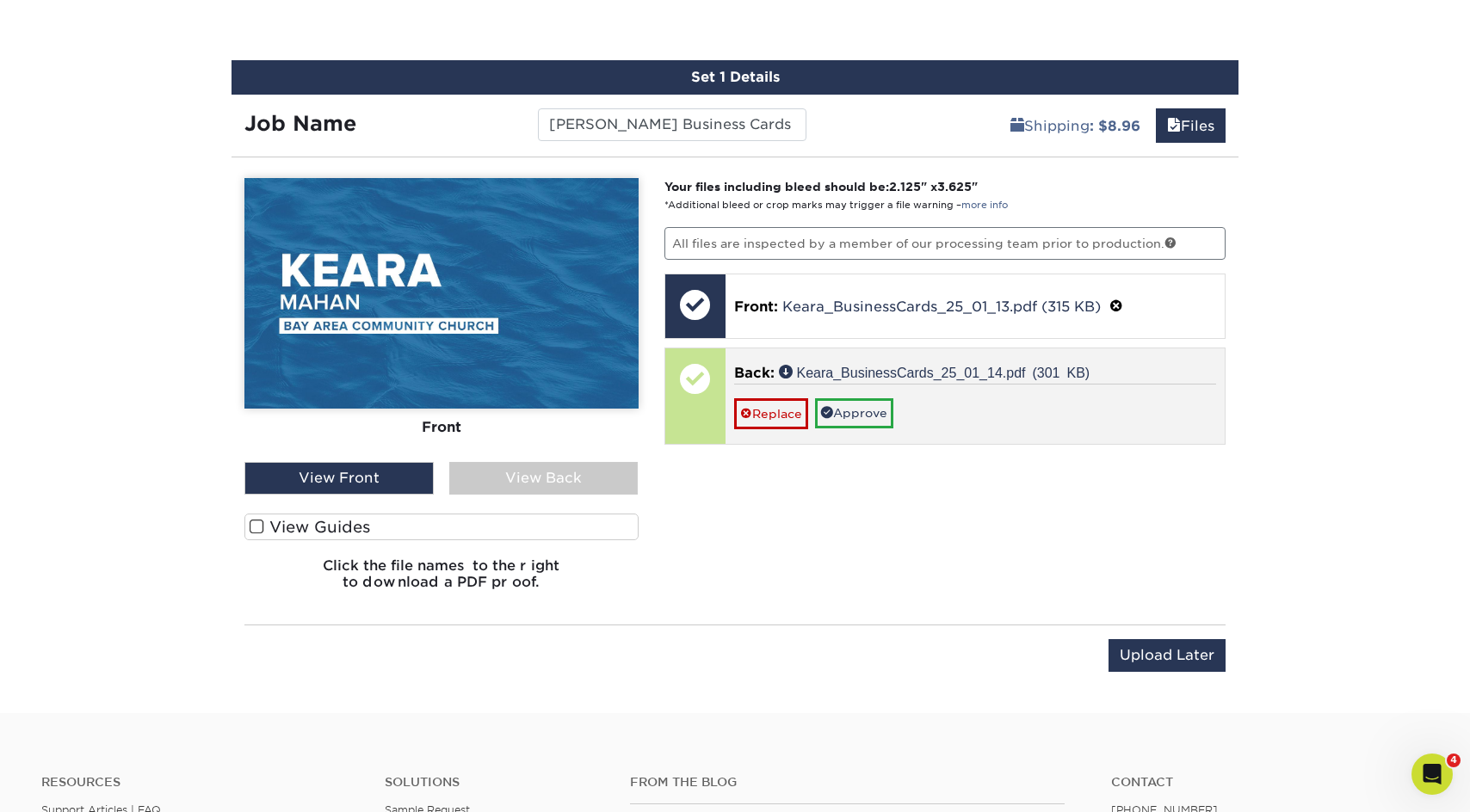
click at [875, 396] on div "Replace Approve" at bounding box center [976, 406] width 482 height 45
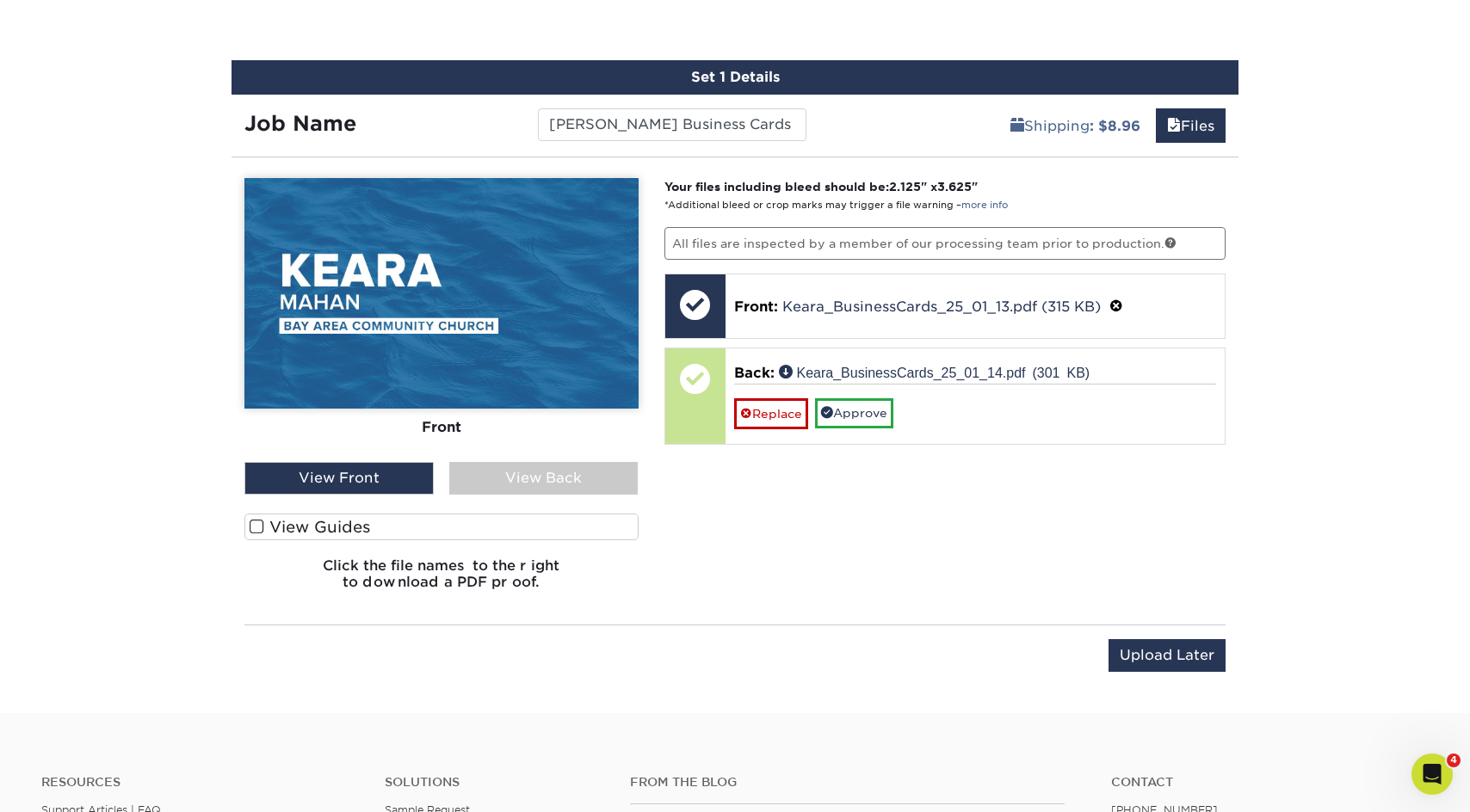
drag, startPoint x: 875, startPoint y: 404, endPoint x: 922, endPoint y: 444, distance: 61.7
click at [875, 404] on link "Approve" at bounding box center [854, 413] width 79 height 29
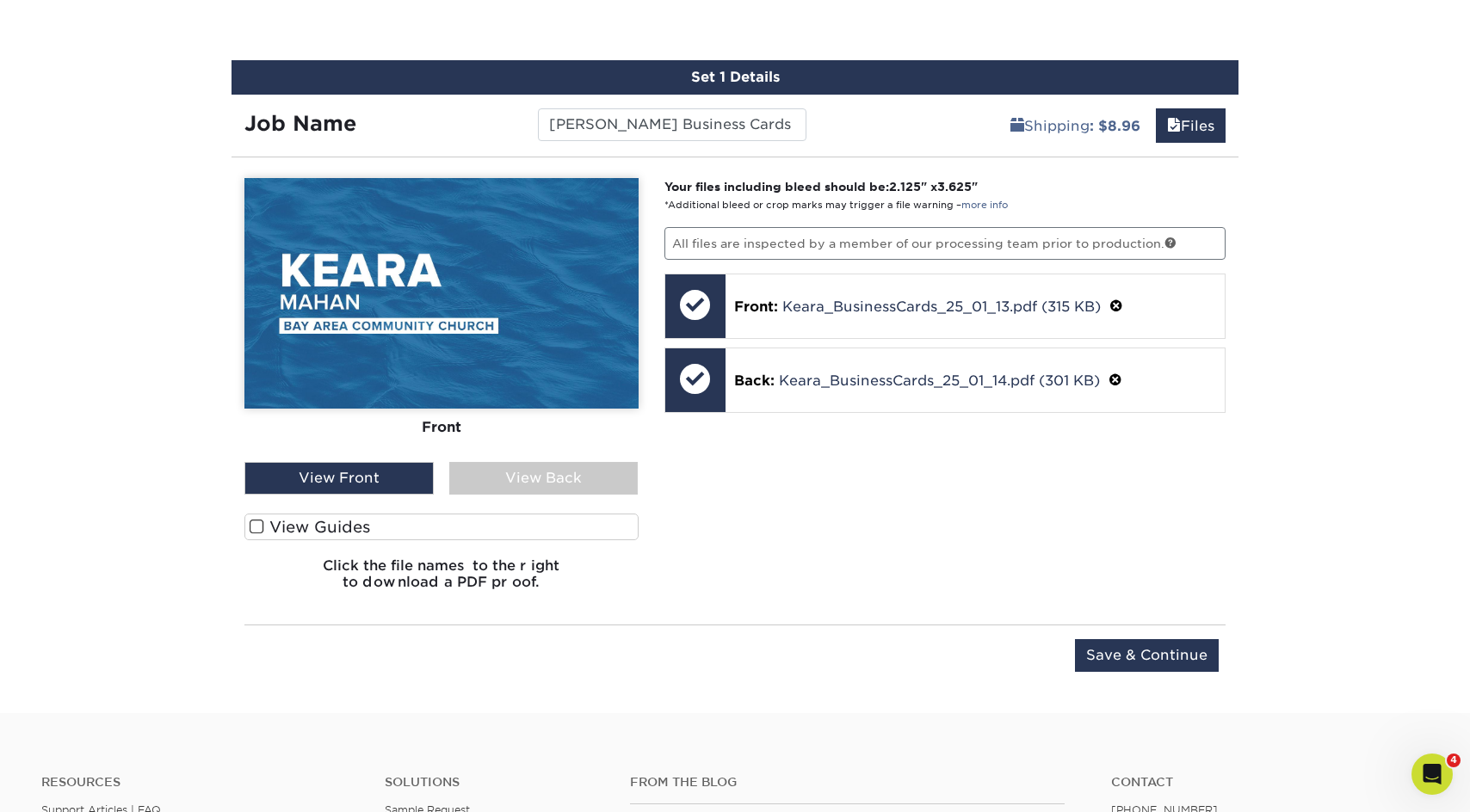
click at [1146, 653] on input "Save & Continue" at bounding box center [1147, 656] width 144 height 33
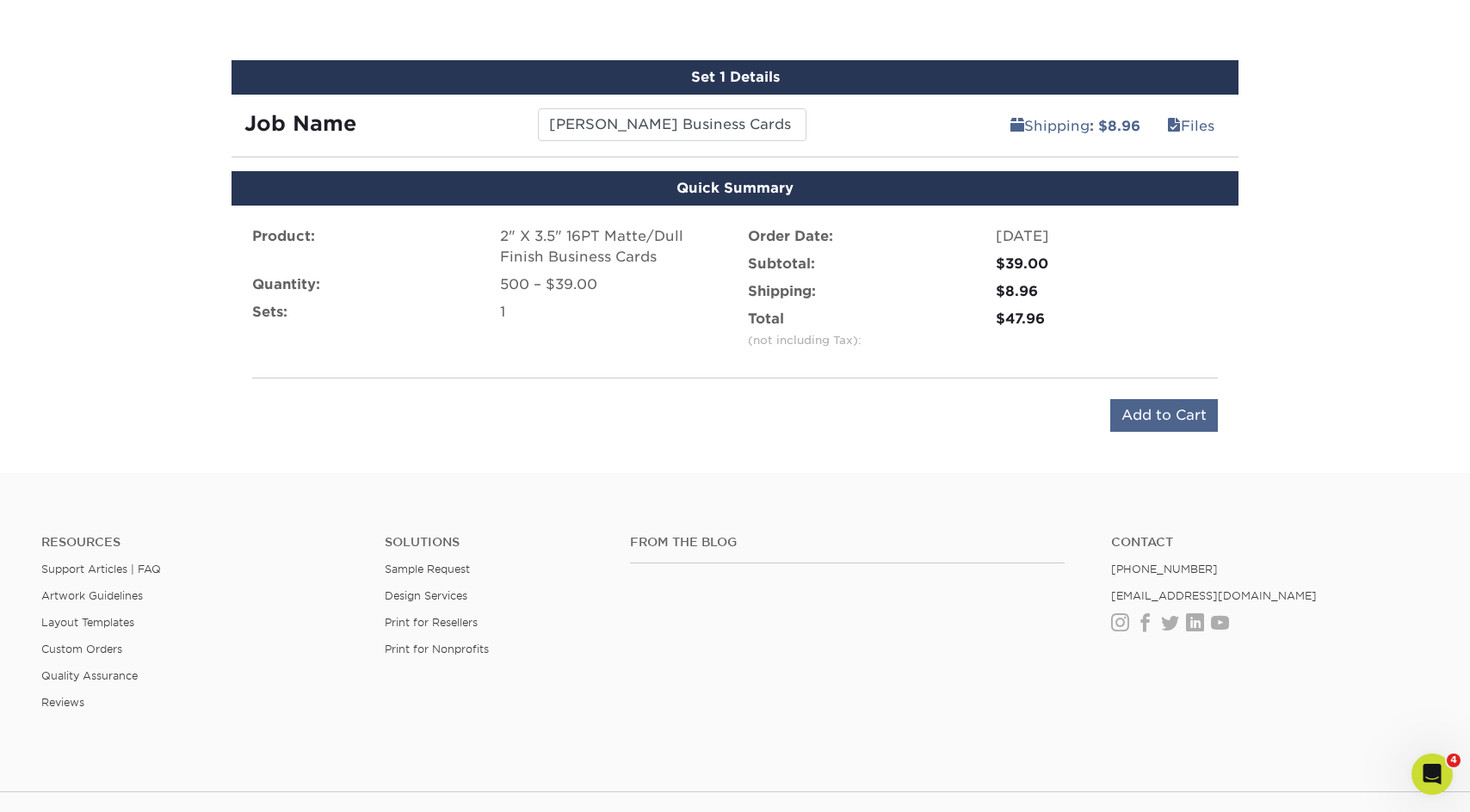
click at [1142, 412] on input "Add to Cart" at bounding box center [1164, 415] width 108 height 33
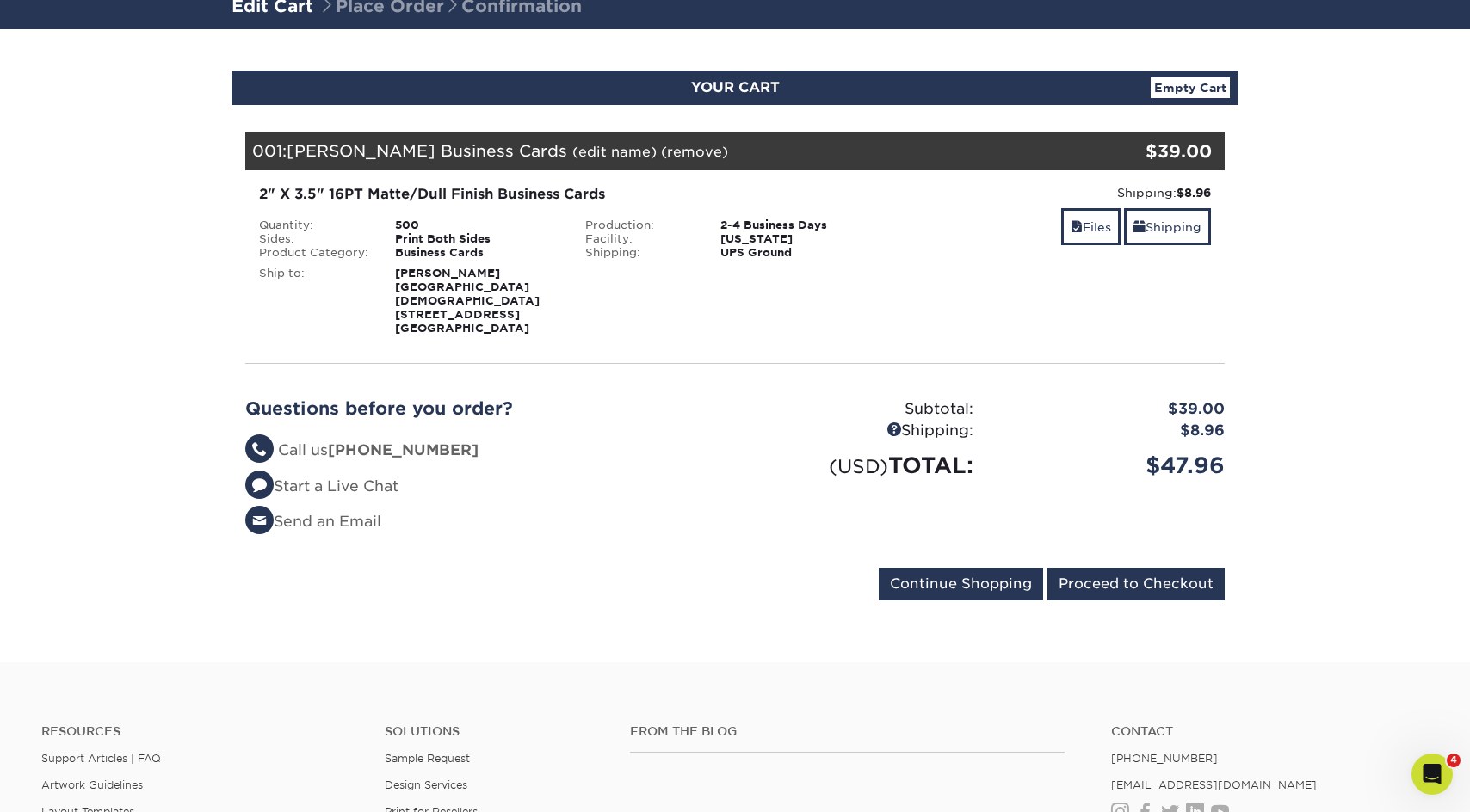
scroll to position [133, 0]
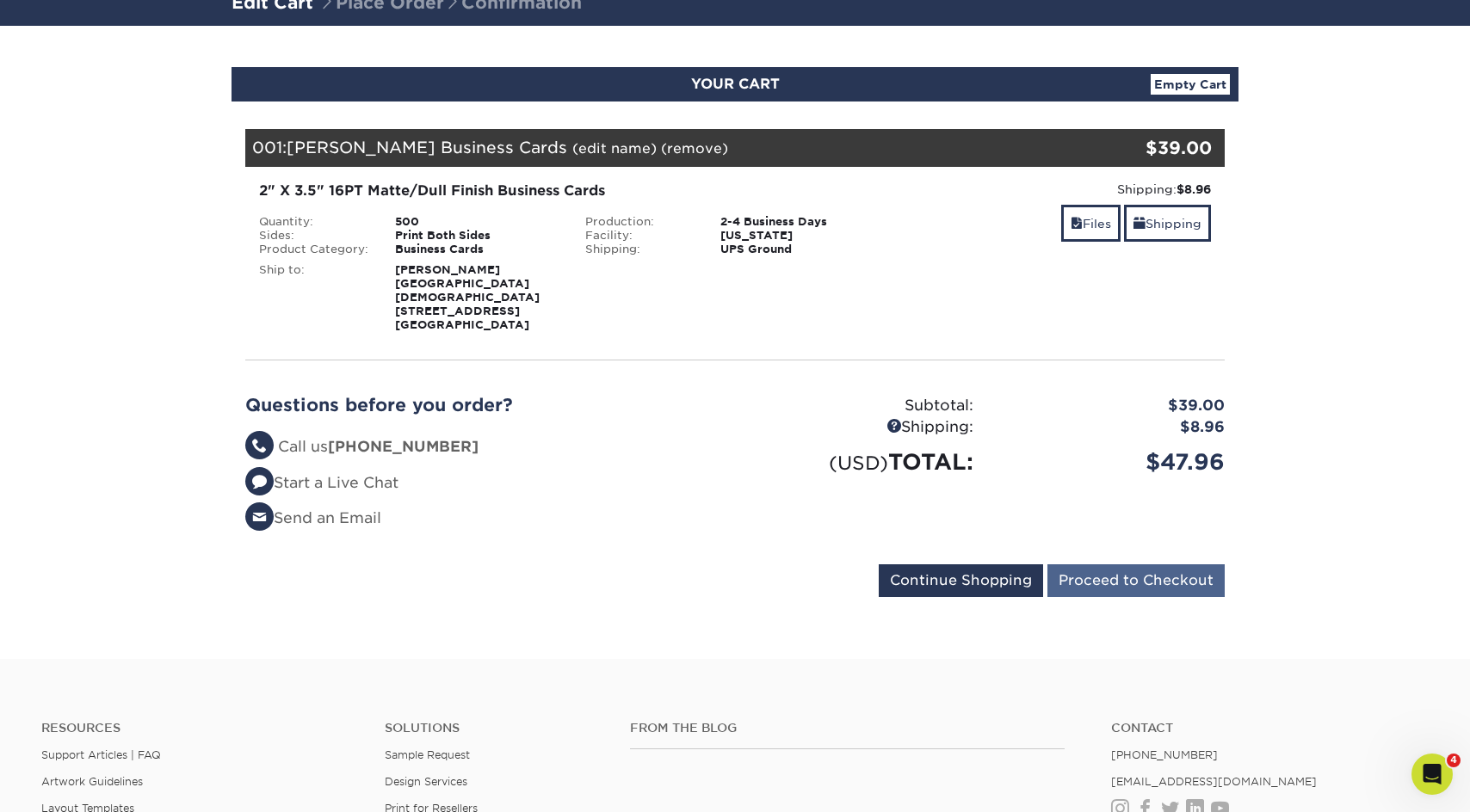
click at [1112, 576] on input "Proceed to Checkout" at bounding box center [1136, 581] width 177 height 33
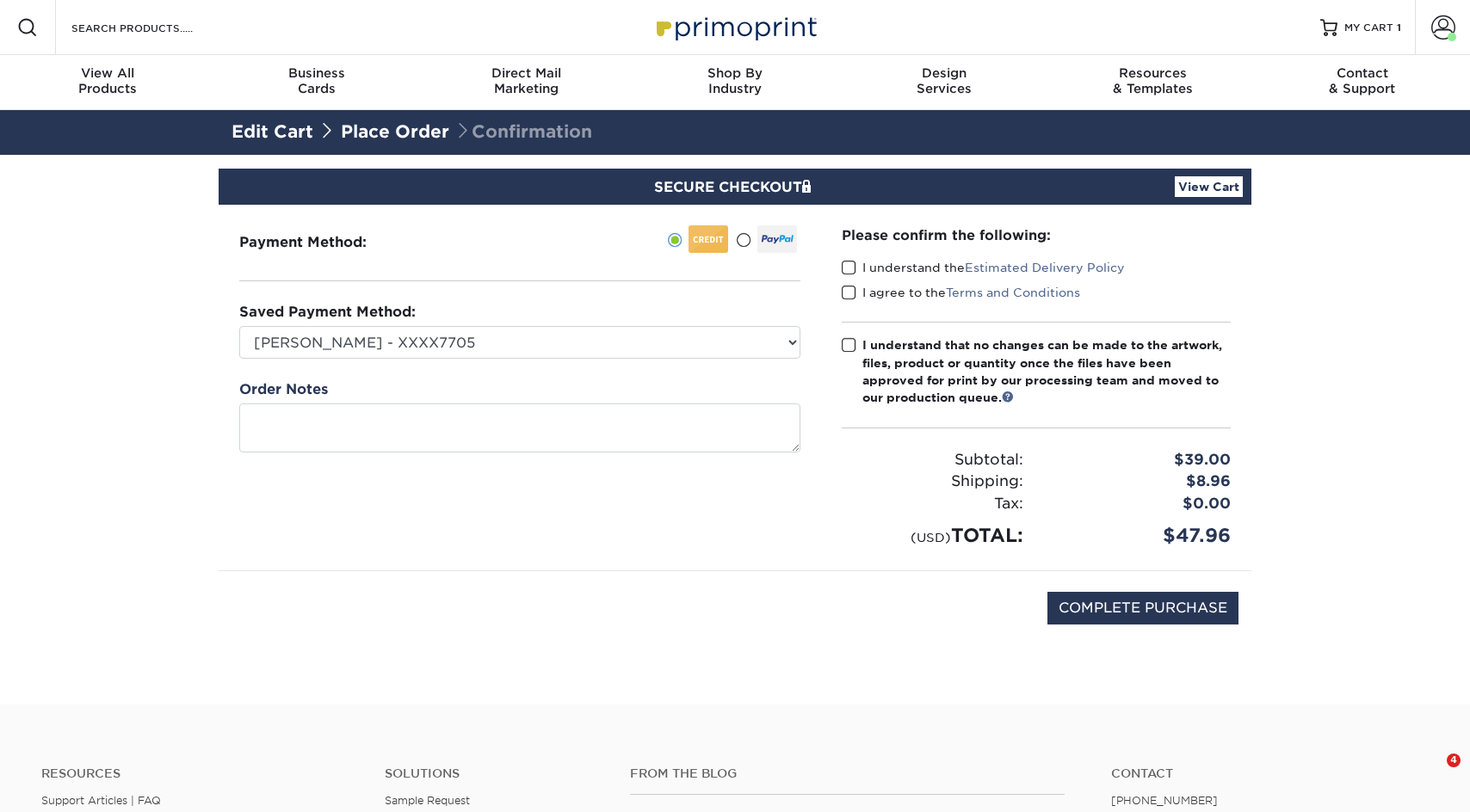
click at [853, 266] on span at bounding box center [849, 268] width 14 height 16
click at [0, 0] on input "I understand the Estimated Delivery Policy" at bounding box center [0, 0] width 0 height 0
click at [848, 289] on span at bounding box center [849, 293] width 14 height 16
click at [0, 0] on input "I agree to the Terms and Conditions" at bounding box center [0, 0] width 0 height 0
click at [851, 344] on span at bounding box center [849, 345] width 14 height 16
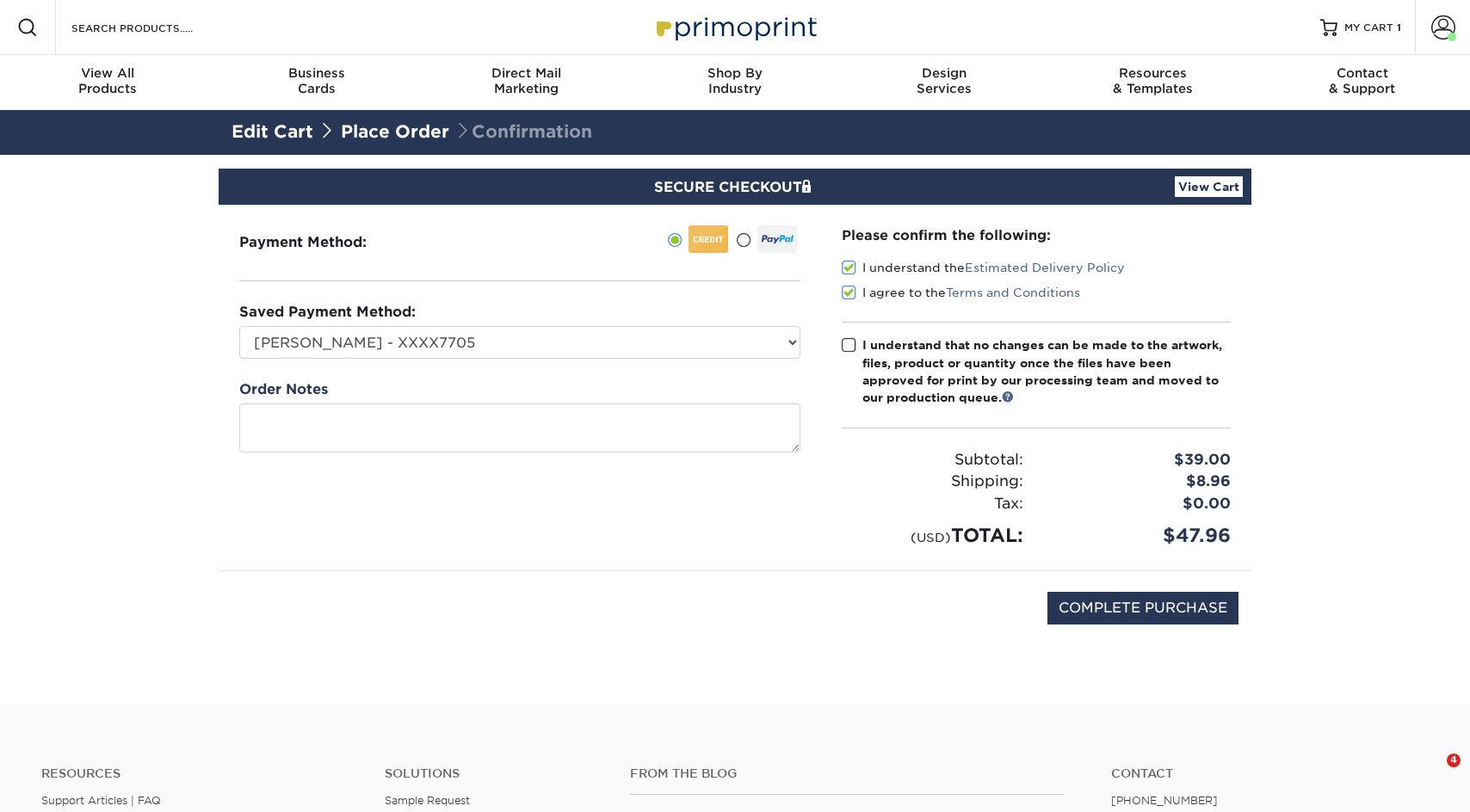
click at [0, 0] on input "I understand that no changes can be made to the artwork, files, product or quan…" at bounding box center [0, 0] width 0 height 0
click at [1155, 610] on input "COMPLETE PURCHASE" at bounding box center [1142, 608] width 191 height 33
type input "PROCESSING, PLEASE WAIT..."
